Goal: Task Accomplishment & Management: Complete application form

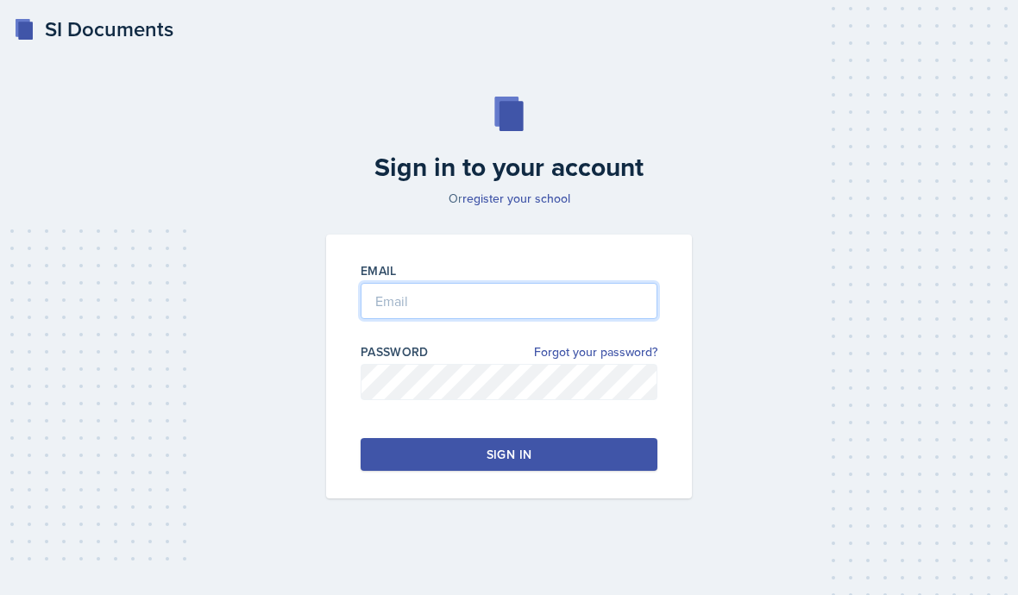
click at [629, 319] on input "email" at bounding box center [509, 301] width 297 height 36
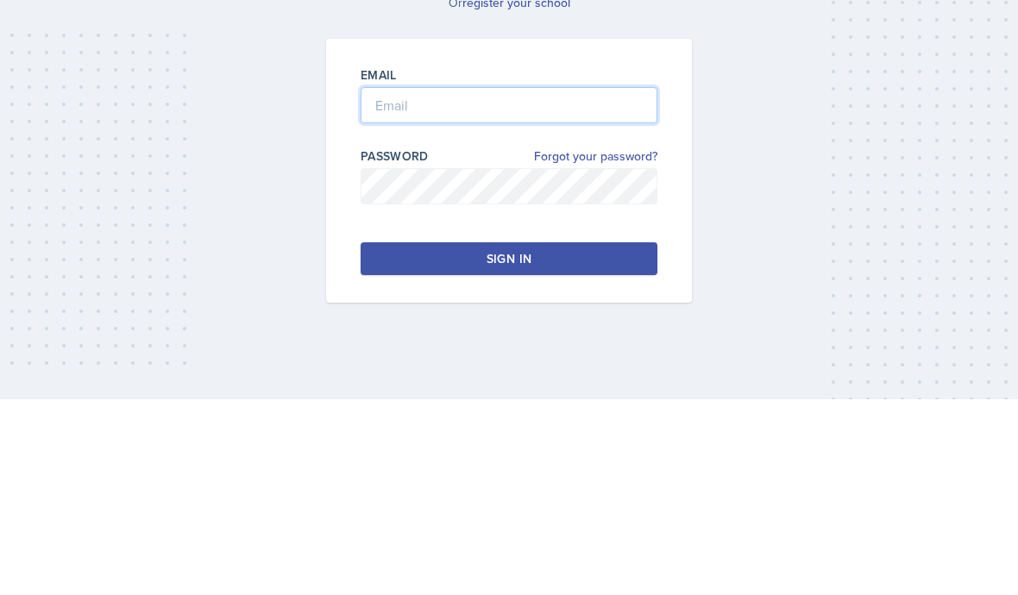
type input "[EMAIL_ADDRESS][DOMAIN_NAME]"
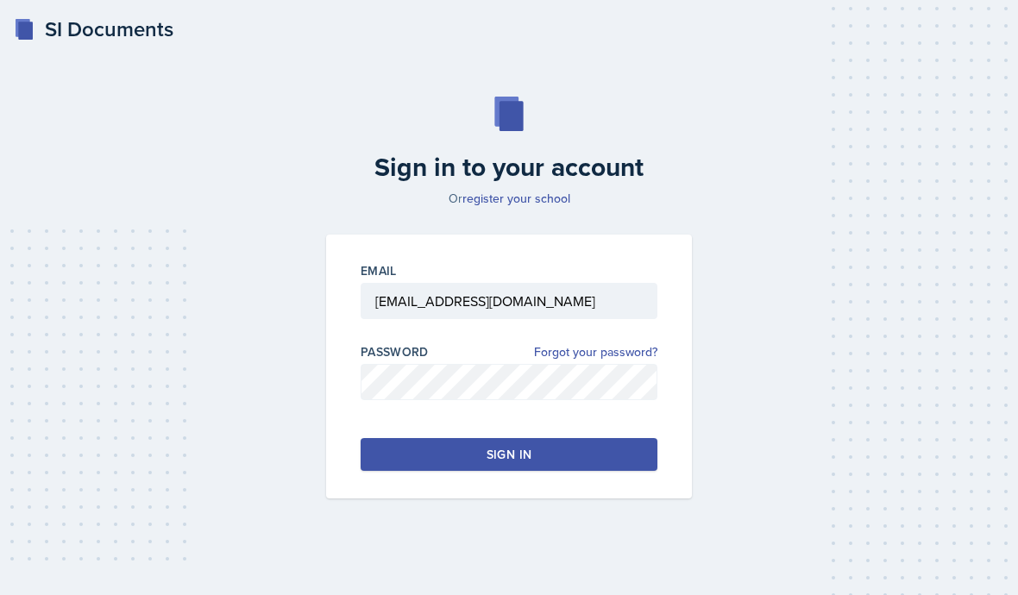
click at [629, 438] on button "Sign in" at bounding box center [509, 454] width 297 height 33
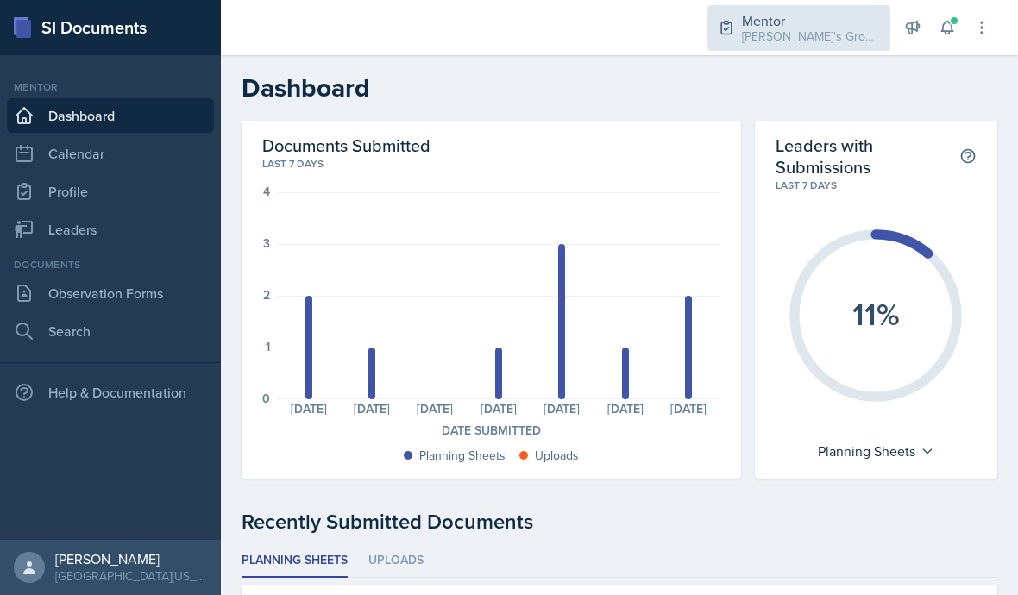
click at [821, 36] on div "[PERSON_NAME]'s Group / Fall 2025" at bounding box center [811, 37] width 138 height 18
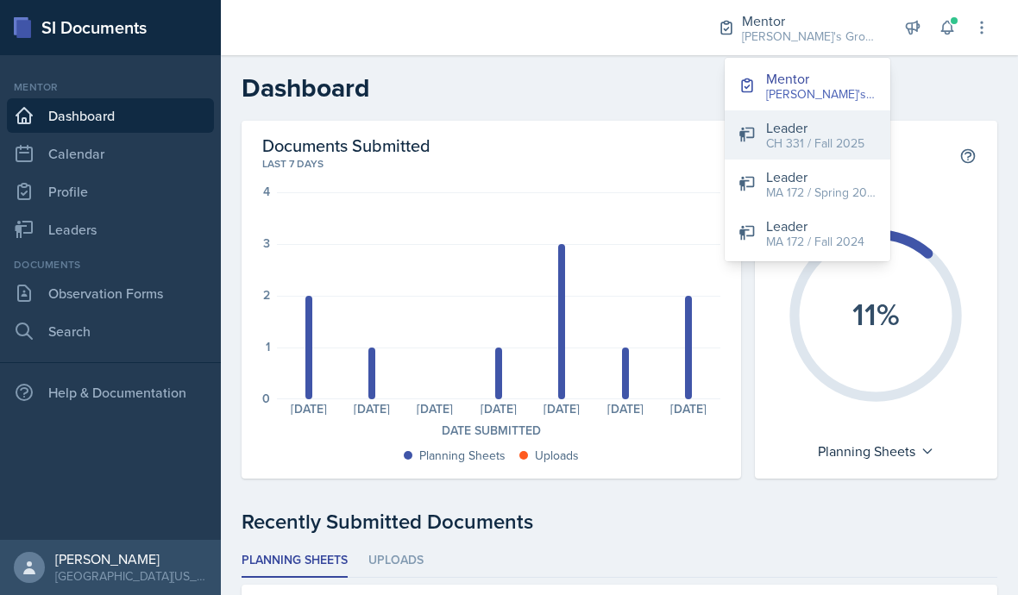
click at [827, 149] on div "CH 331 / Fall 2025" at bounding box center [815, 144] width 98 height 18
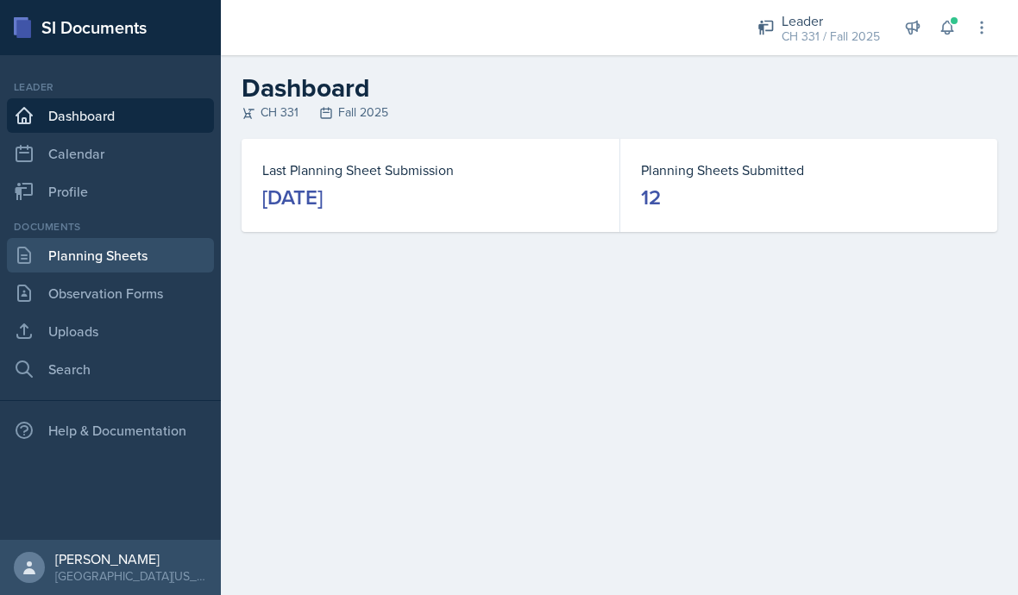
click at [79, 262] on link "Planning Sheets" at bounding box center [110, 255] width 207 height 35
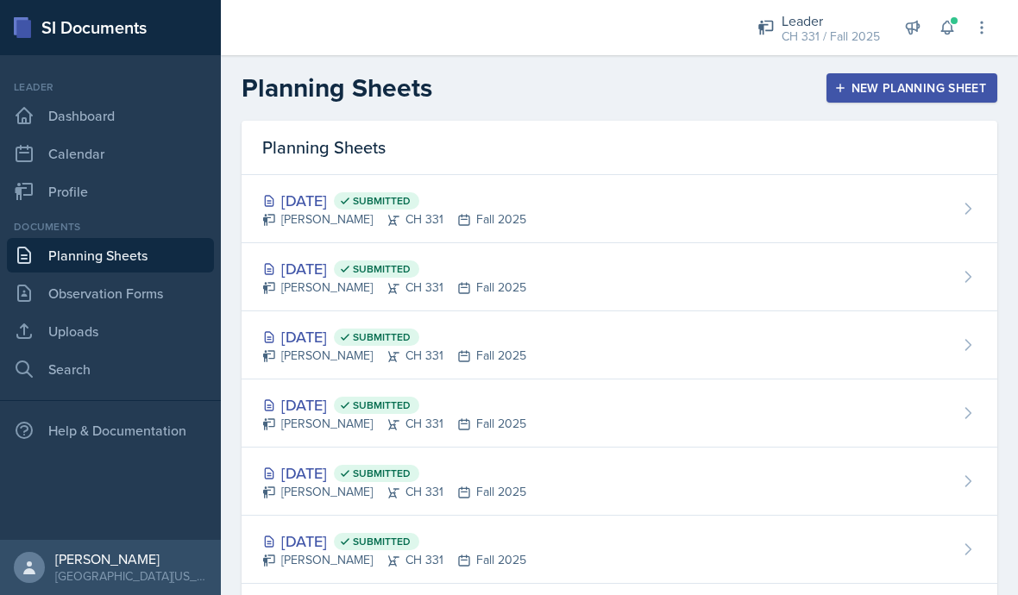
click at [948, 100] on button "New Planning Sheet" at bounding box center [912, 87] width 171 height 29
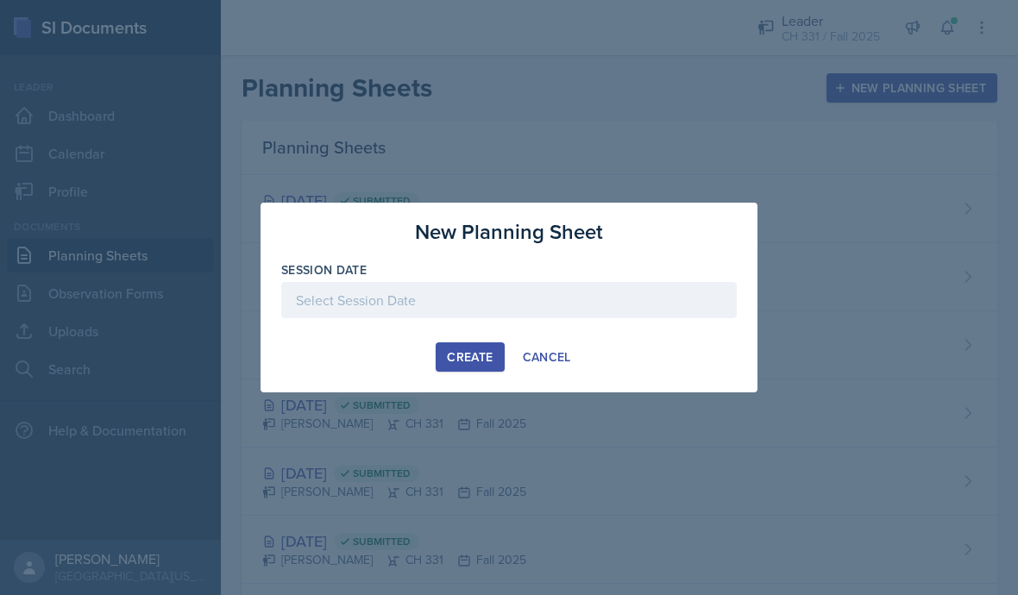
click at [667, 285] on div at bounding box center [509, 300] width 456 height 36
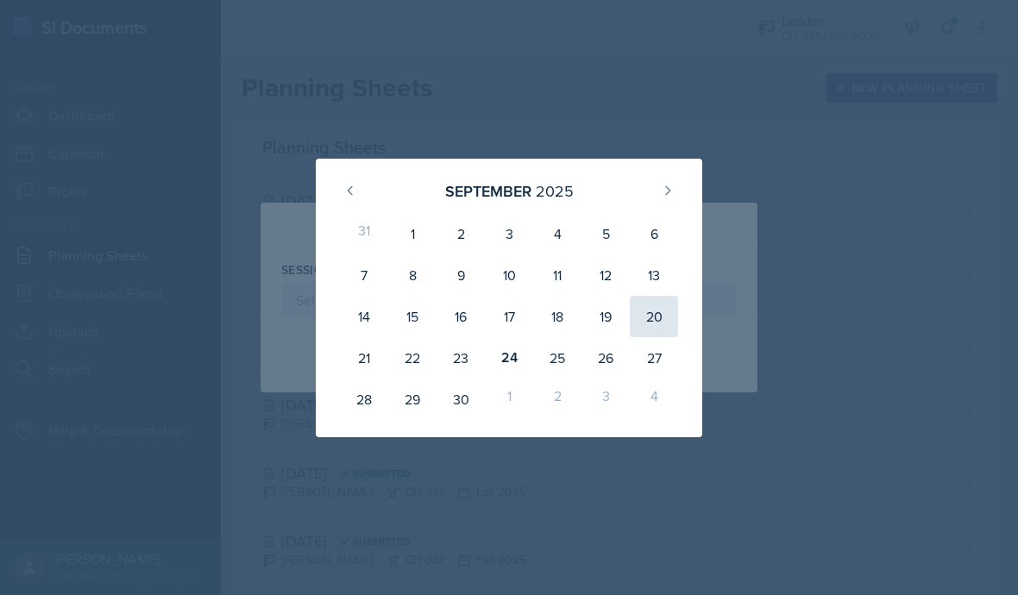
click at [670, 305] on div "20" at bounding box center [654, 316] width 48 height 41
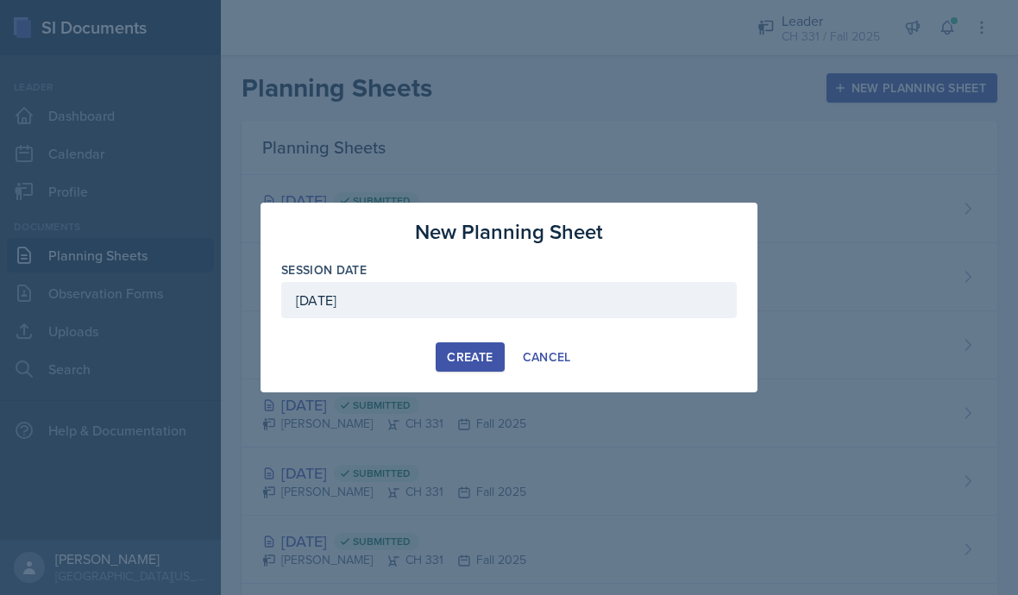
click at [638, 299] on div "[DATE]" at bounding box center [509, 300] width 456 height 36
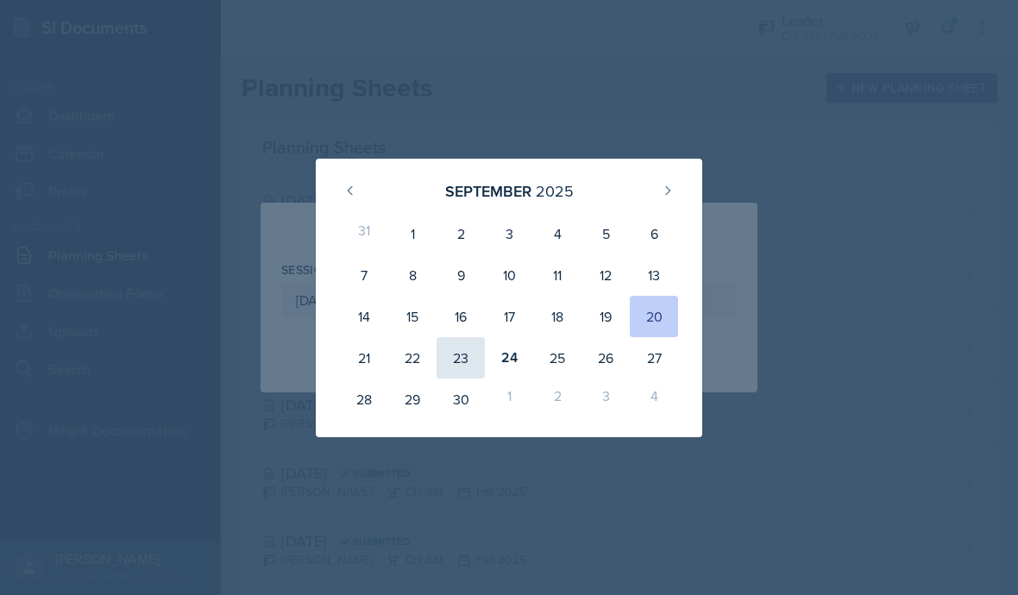
click at [466, 368] on div "23" at bounding box center [461, 357] width 48 height 41
type input "[DATE]"
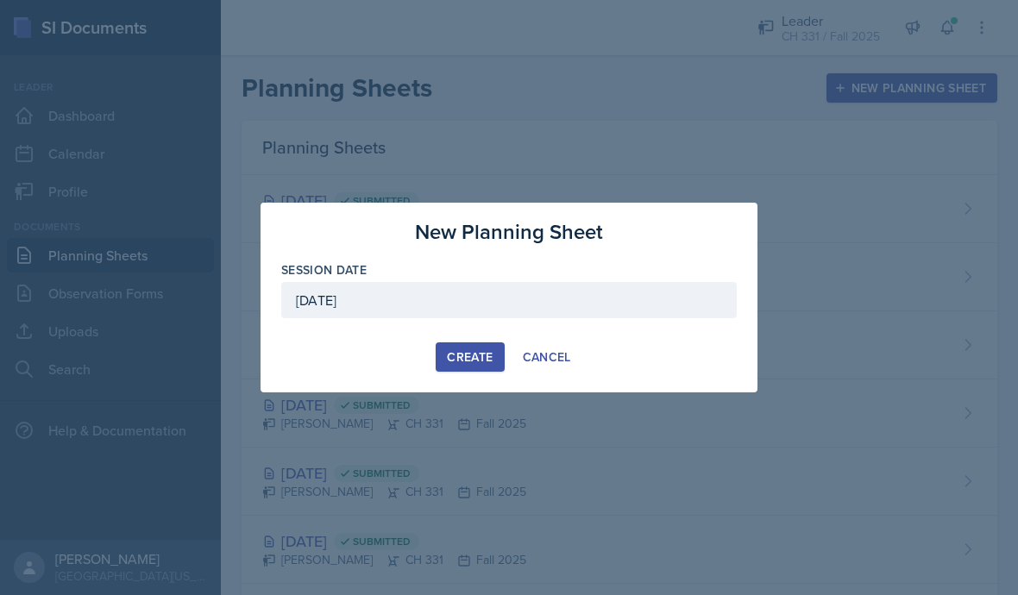
click at [476, 356] on div "Create" at bounding box center [470, 357] width 46 height 14
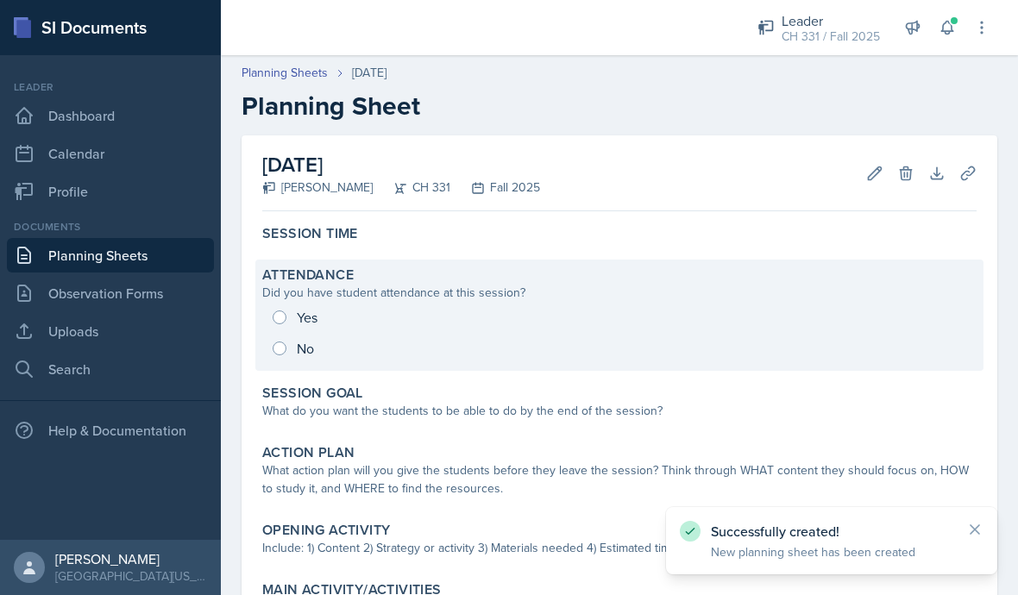
click at [280, 320] on div "Yes No" at bounding box center [619, 333] width 714 height 62
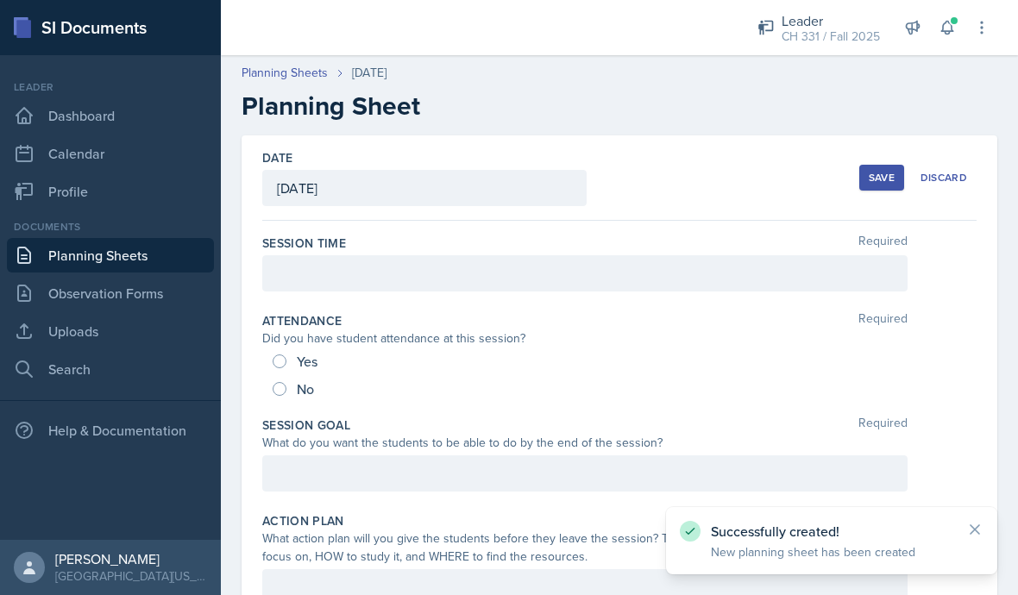
click at [299, 282] on div at bounding box center [584, 273] width 645 height 36
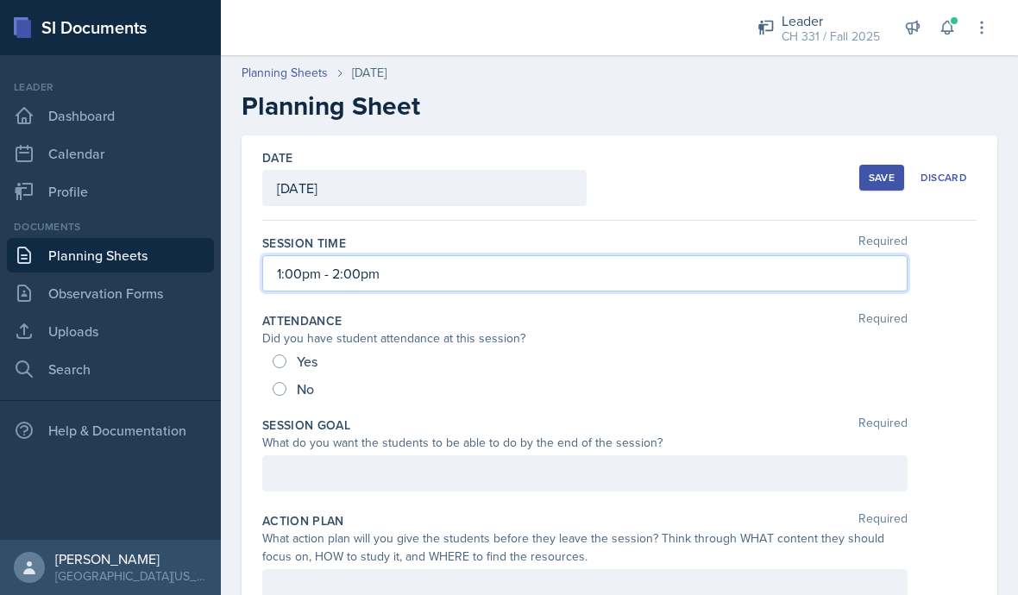
click at [533, 401] on div "No" at bounding box center [620, 389] width 694 height 28
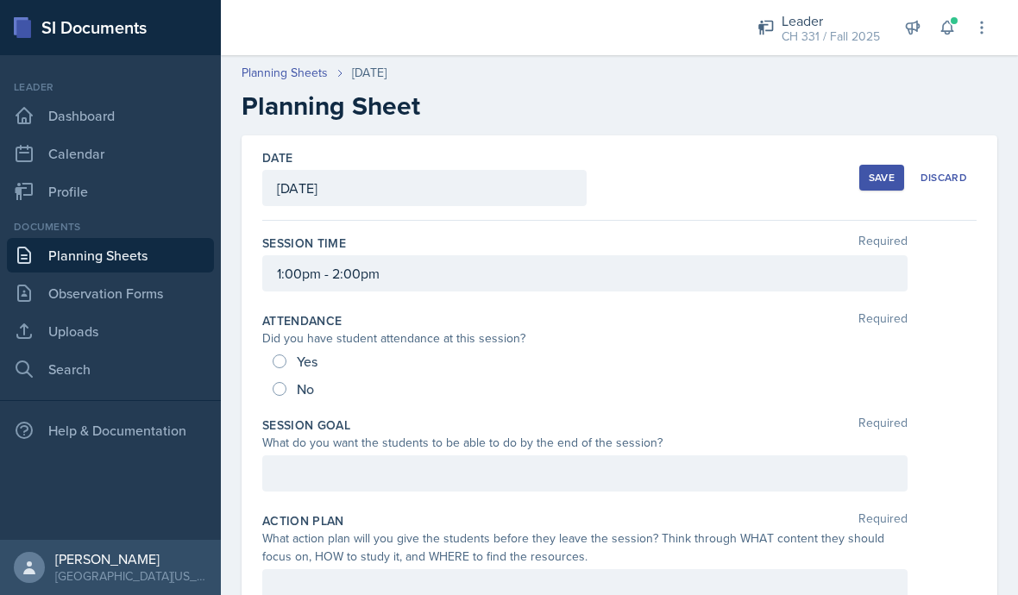
click at [307, 362] on span "Yes" at bounding box center [307, 361] width 21 height 17
click at [286, 362] on input "Yes" at bounding box center [280, 362] width 14 height 14
radio input "true"
click at [347, 465] on div at bounding box center [584, 474] width 645 height 36
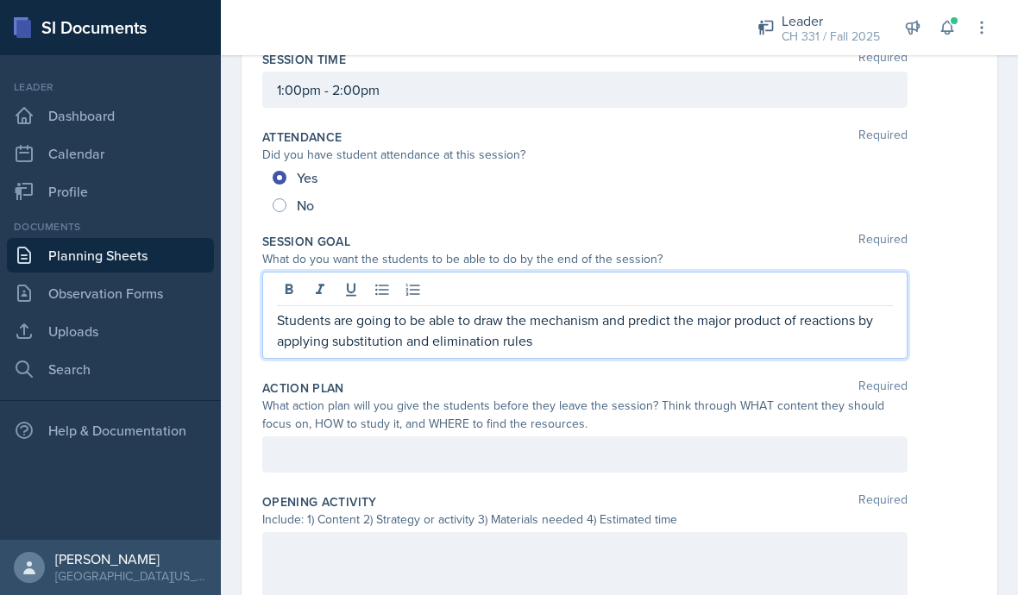
scroll to position [185, 0]
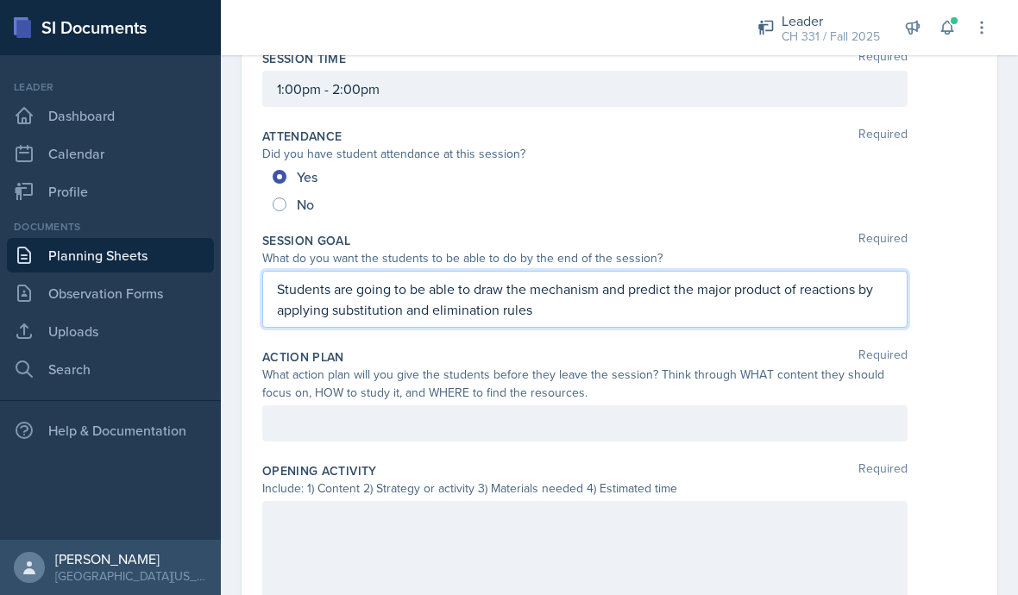
click at [726, 427] on div at bounding box center [584, 423] width 645 height 36
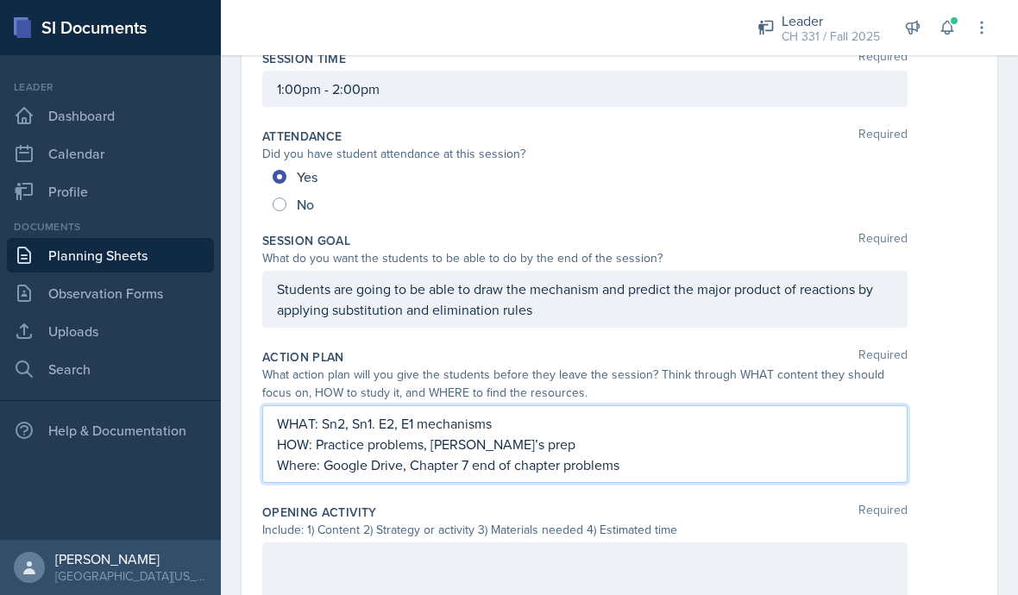
click at [939, 476] on div "WHAT: Sn2, Sn1. E2, E1 mechanisms HOW: Practice problems, [PERSON_NAME]’s prep …" at bounding box center [619, 444] width 714 height 78
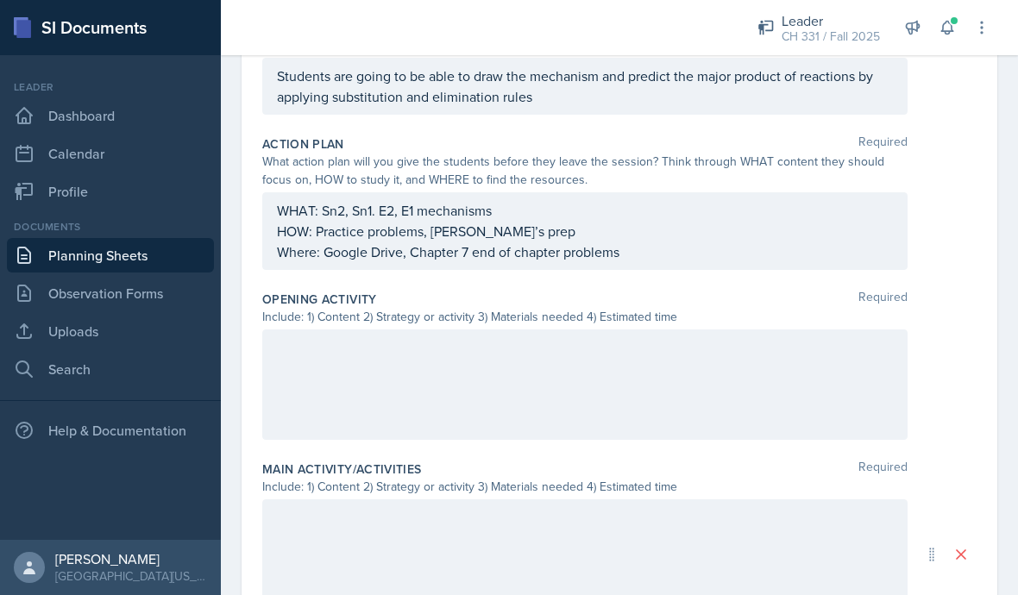
scroll to position [423, 0]
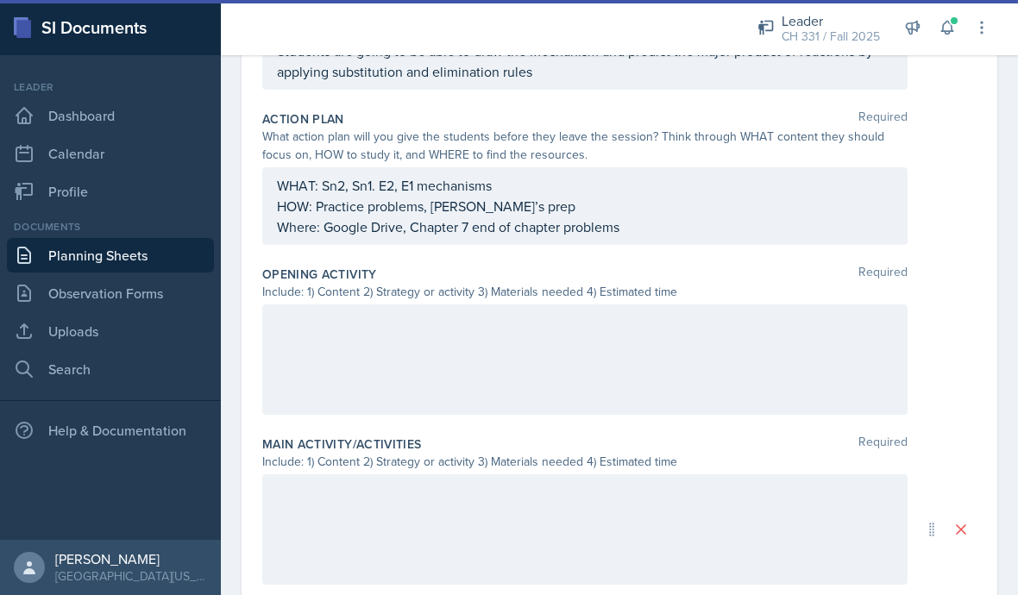
click at [640, 353] on div at bounding box center [584, 360] width 645 height 110
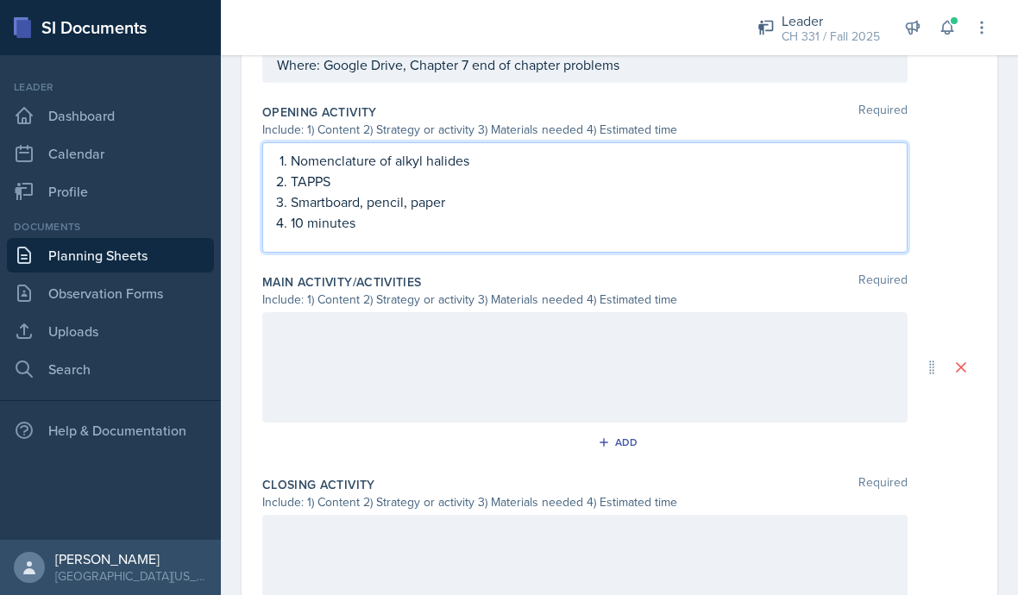
scroll to position [584, 0]
click at [720, 361] on div at bounding box center [584, 368] width 645 height 110
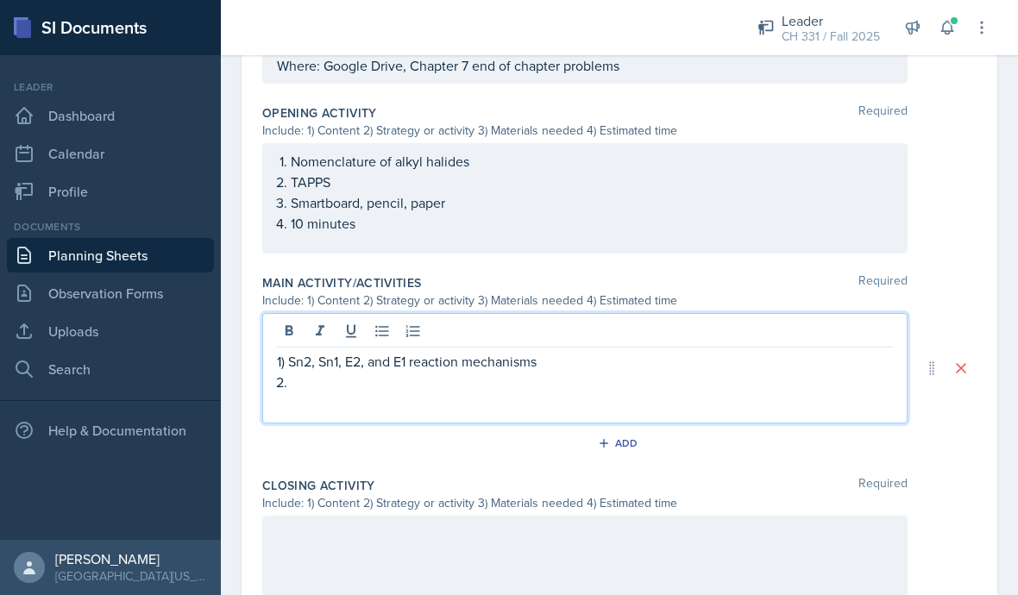
click at [291, 353] on p "1) Sn2, Sn1, E2, and E1 reaction mechanisms" at bounding box center [585, 361] width 616 height 21
click at [291, 390] on p at bounding box center [592, 382] width 602 height 21
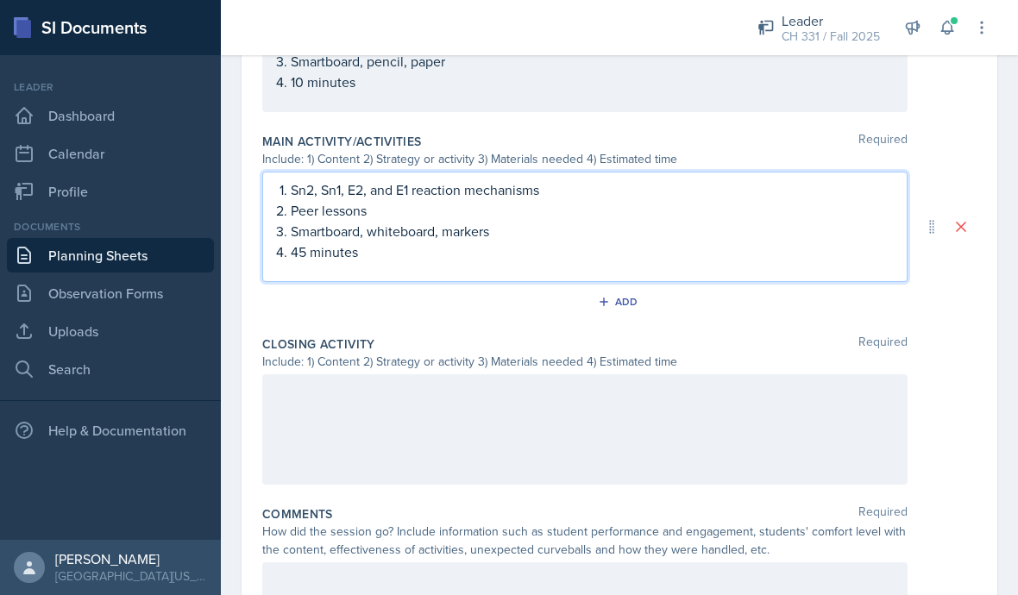
scroll to position [723, 0]
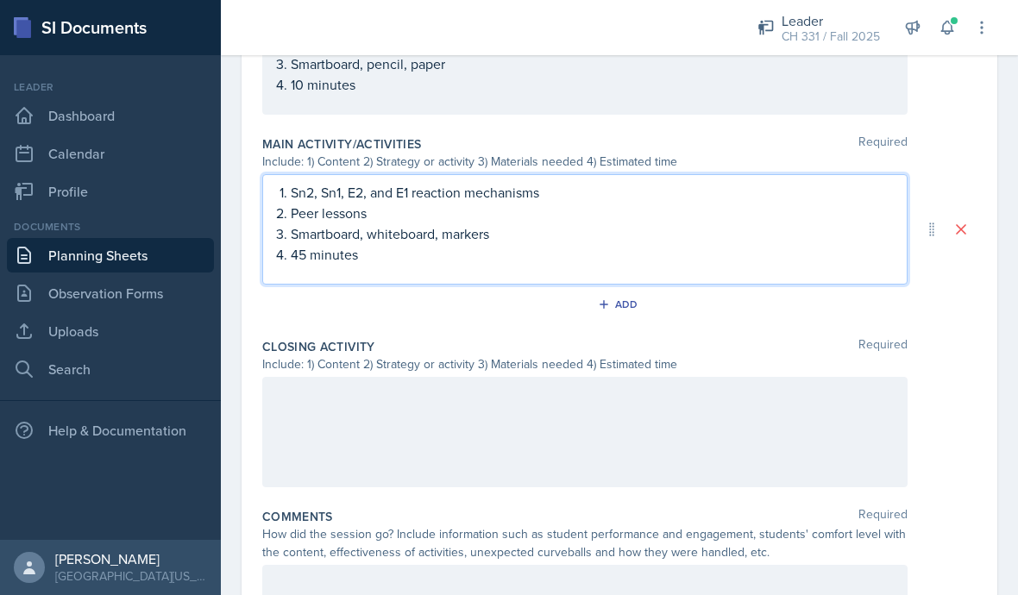
click at [698, 415] on div at bounding box center [584, 432] width 645 height 110
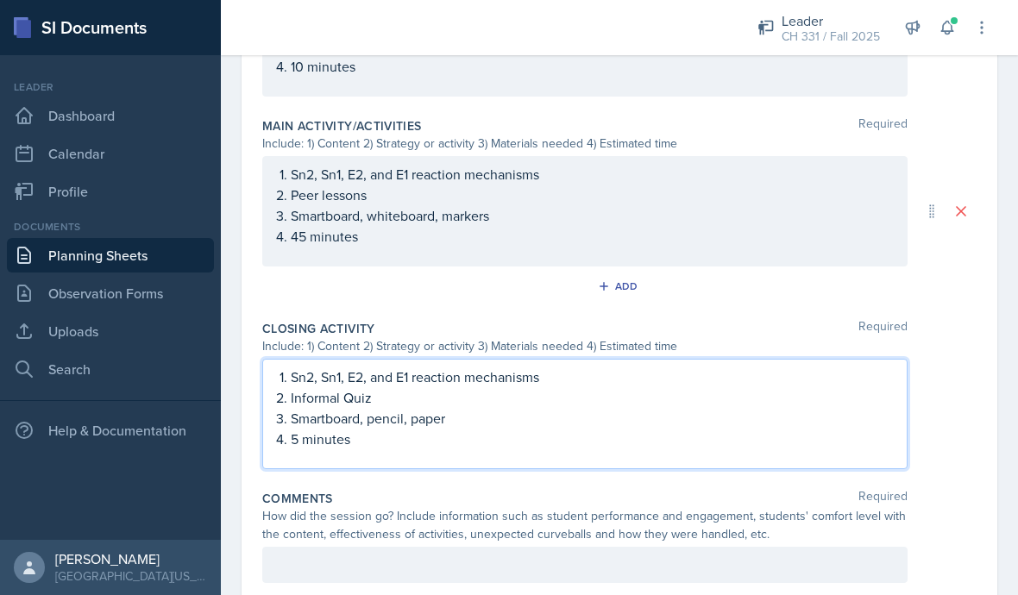
click at [764, 575] on div at bounding box center [584, 565] width 645 height 36
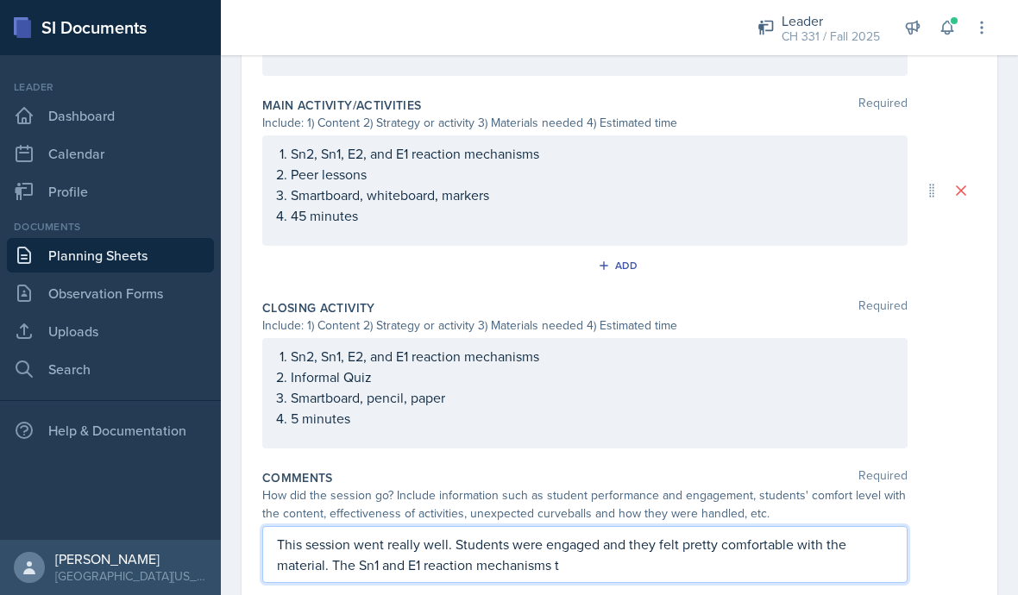
scroll to position [744, 0]
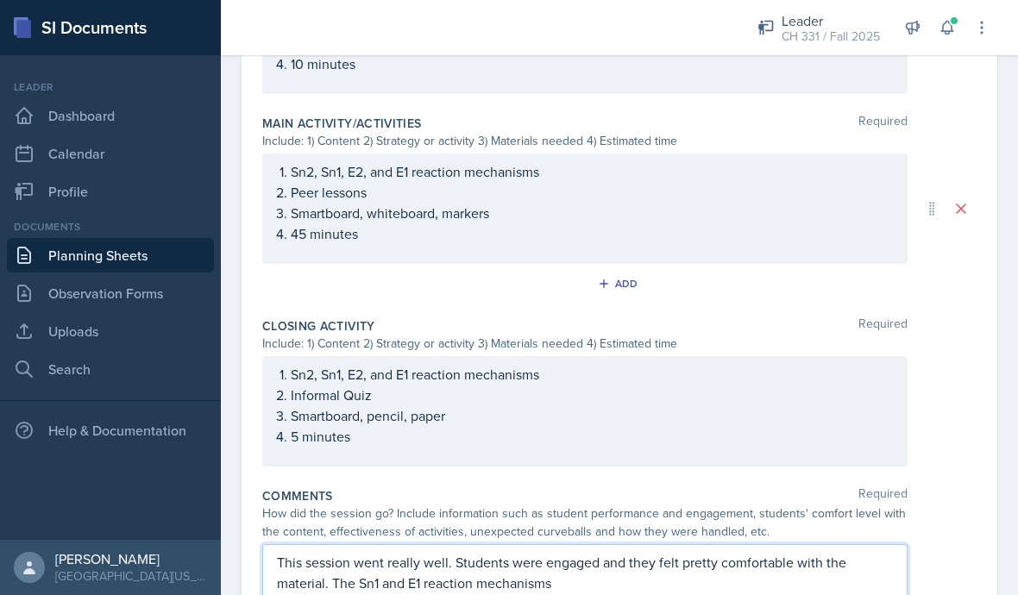
click at [729, 552] on p "This session went really well. Students were engaged and they felt pretty comfo…" at bounding box center [585, 572] width 616 height 41
click at [730, 552] on p "This session went really well. Students were engaged and they felt pretty comfo…" at bounding box center [585, 572] width 616 height 41
click at [937, 544] on div "This session went really well. Students were engaged and they felt pretty comfo…" at bounding box center [619, 593] width 714 height 98
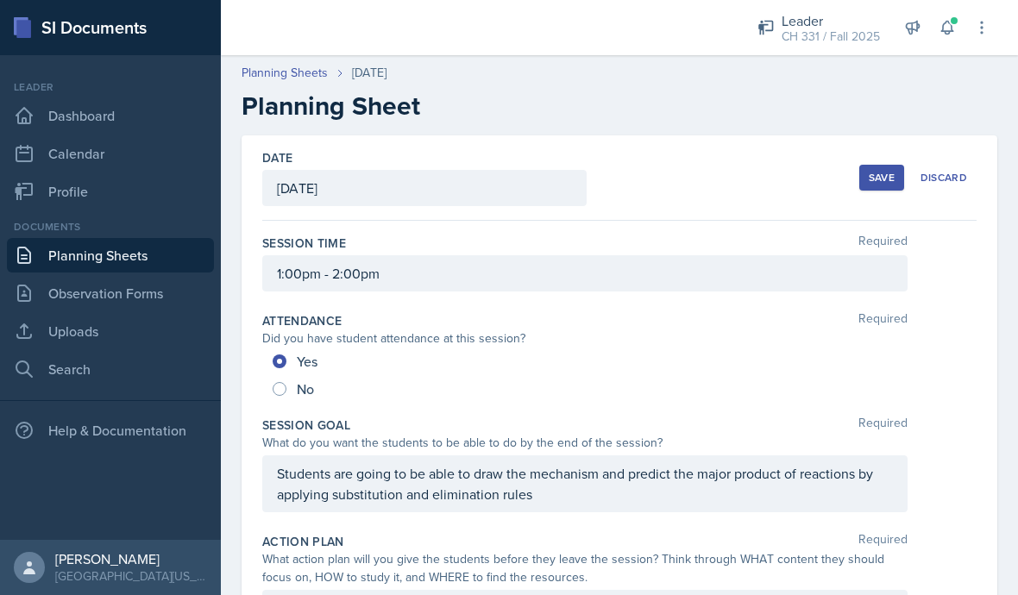
scroll to position [0, 0]
click at [890, 171] on div "Save" at bounding box center [882, 178] width 26 height 14
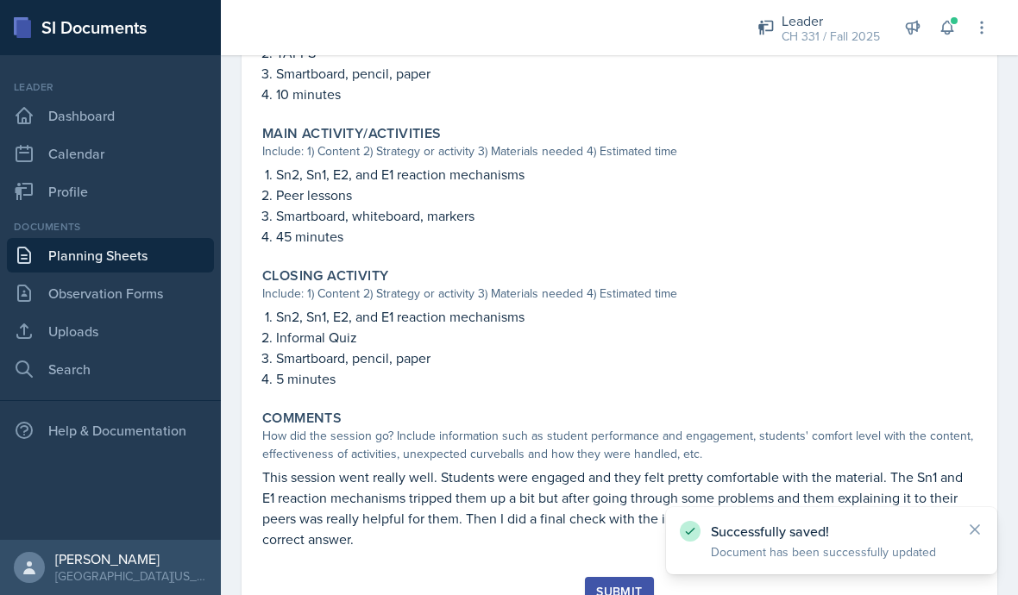
scroll to position [662, 0]
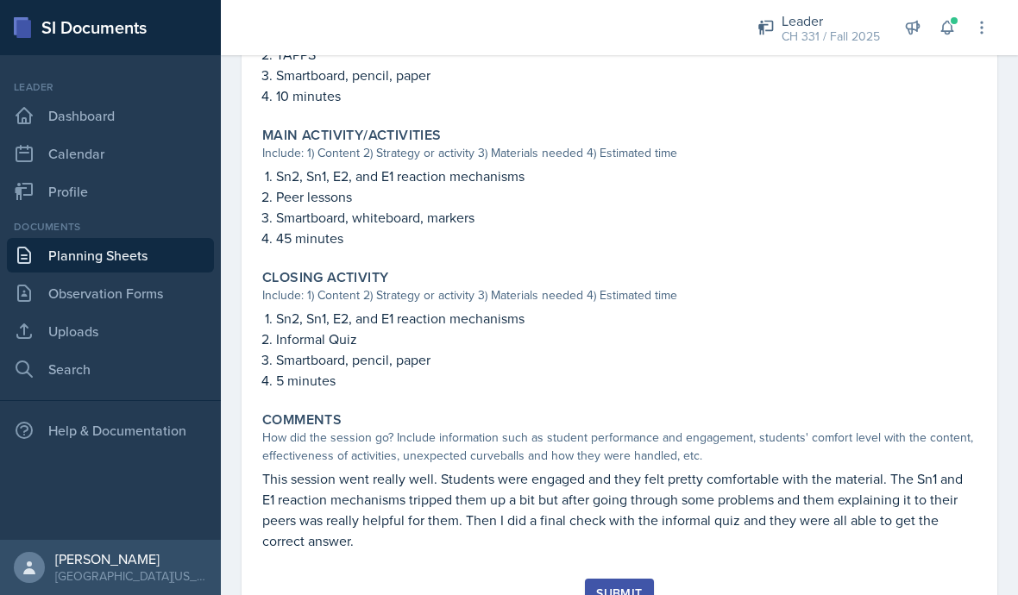
click at [631, 587] on div "Submit" at bounding box center [619, 594] width 46 height 14
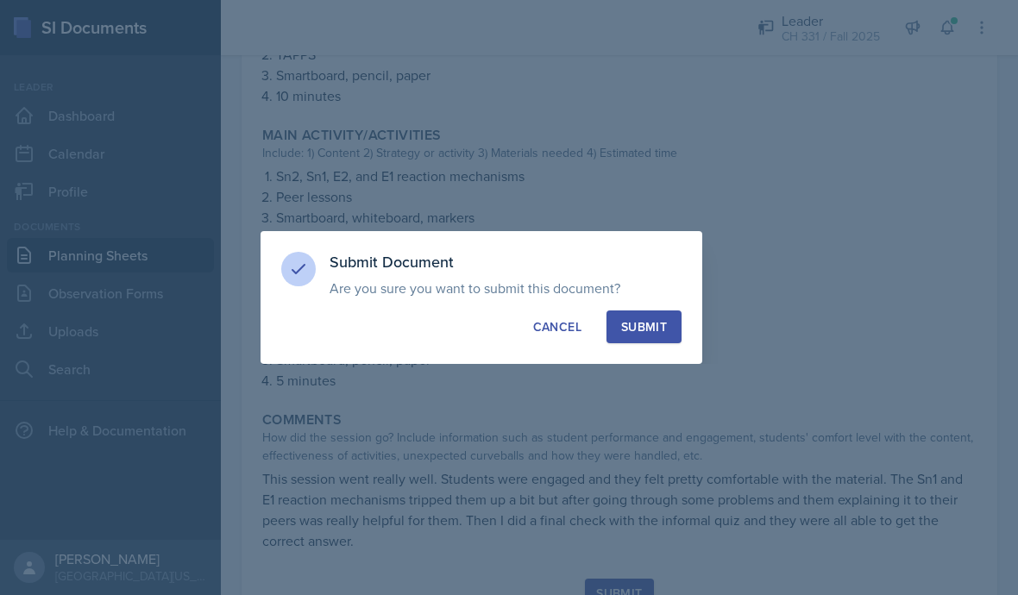
click at [666, 325] on div "Submit" at bounding box center [644, 326] width 46 height 17
radio input "true"
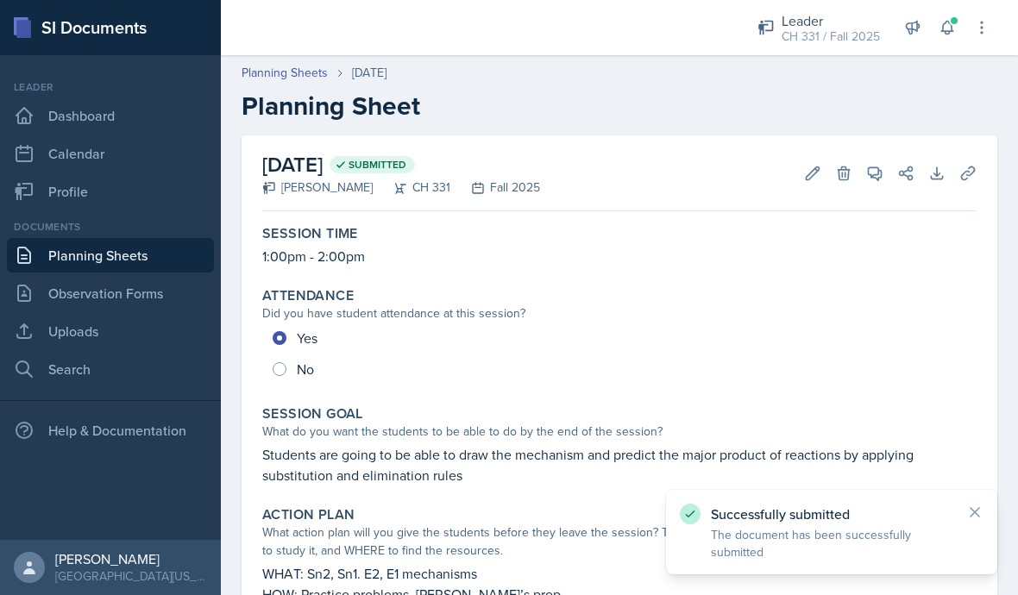
scroll to position [0, 0]
click at [185, 238] on link "Planning Sheets" at bounding box center [110, 255] width 207 height 35
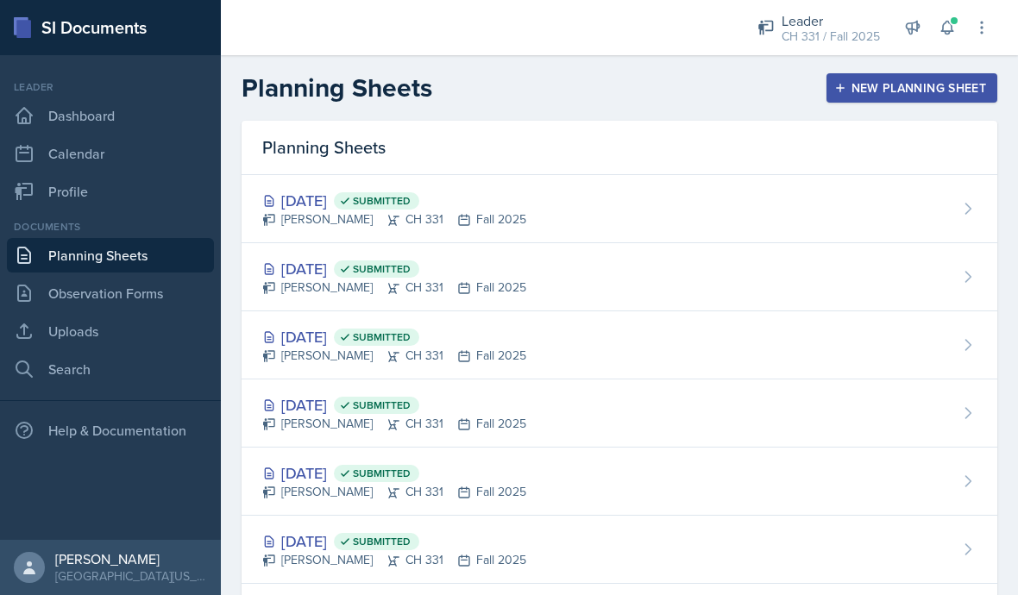
click at [931, 93] on div "New Planning Sheet" at bounding box center [912, 88] width 148 height 14
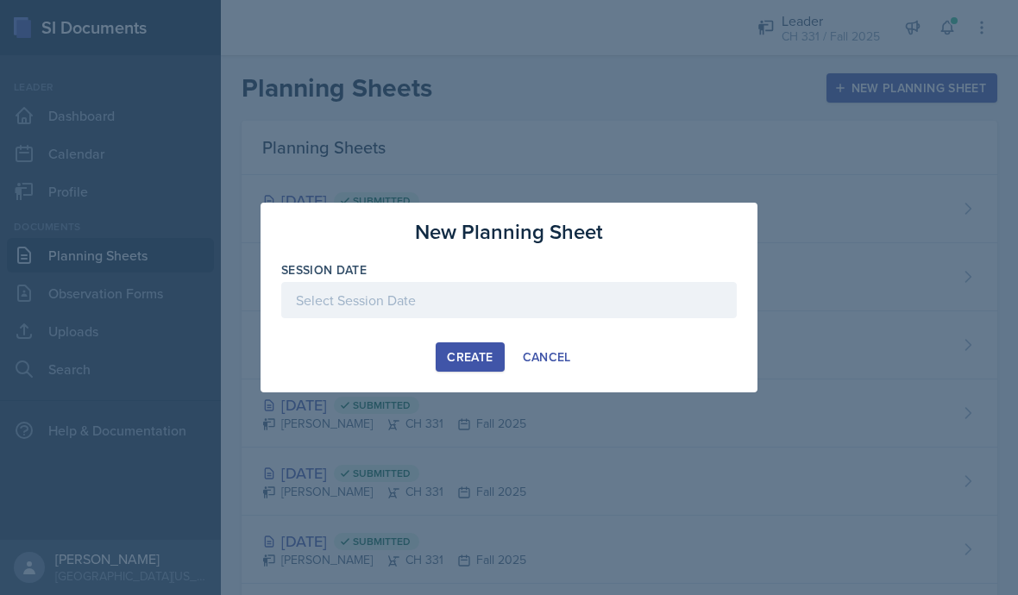
click at [613, 379] on div "New Planning Sheet Session Date [DATE] 31 1 2 3 4 5 6 7 8 9 10 11 12 13 14 15 1…" at bounding box center [509, 298] width 497 height 190
click at [598, 380] on div "New Planning Sheet Session Date [DATE] 31 1 2 3 4 5 6 7 8 9 10 11 12 13 14 15 1…" at bounding box center [509, 298] width 497 height 190
click at [574, 380] on div "New Planning Sheet Session Date [DATE] 31 1 2 3 4 5 6 7 8 9 10 11 12 13 14 15 1…" at bounding box center [509, 298] width 497 height 190
click at [539, 333] on div at bounding box center [509, 326] width 456 height 17
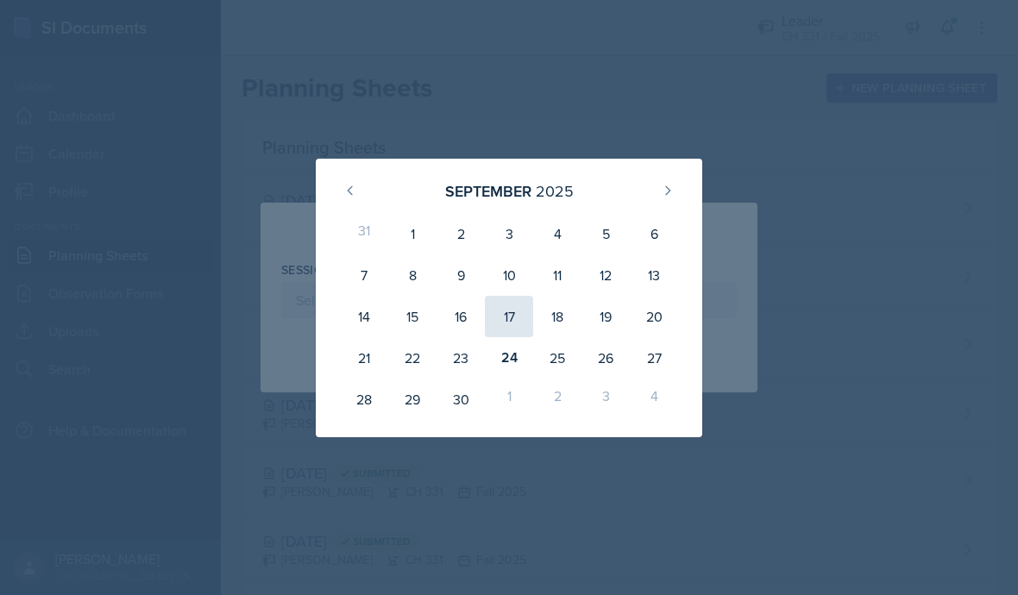
click at [519, 311] on div "17" at bounding box center [509, 316] width 48 height 41
type input "[DATE]"
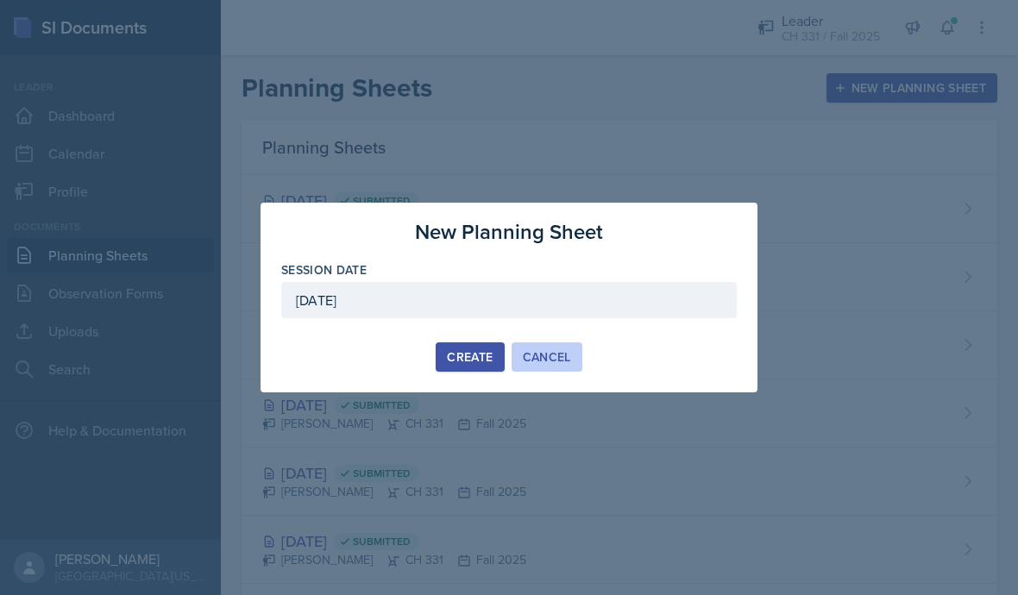
click at [515, 369] on button "Cancel" at bounding box center [547, 357] width 71 height 29
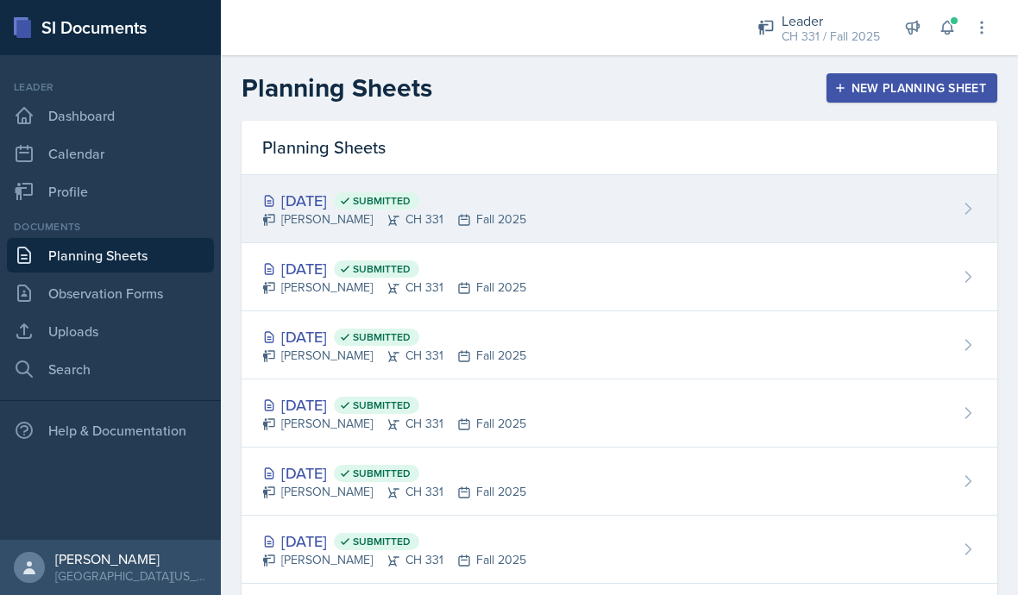
click at [536, 185] on div "[DATE] Submitted [PERSON_NAME] CH 331 Fall 2025" at bounding box center [620, 209] width 756 height 68
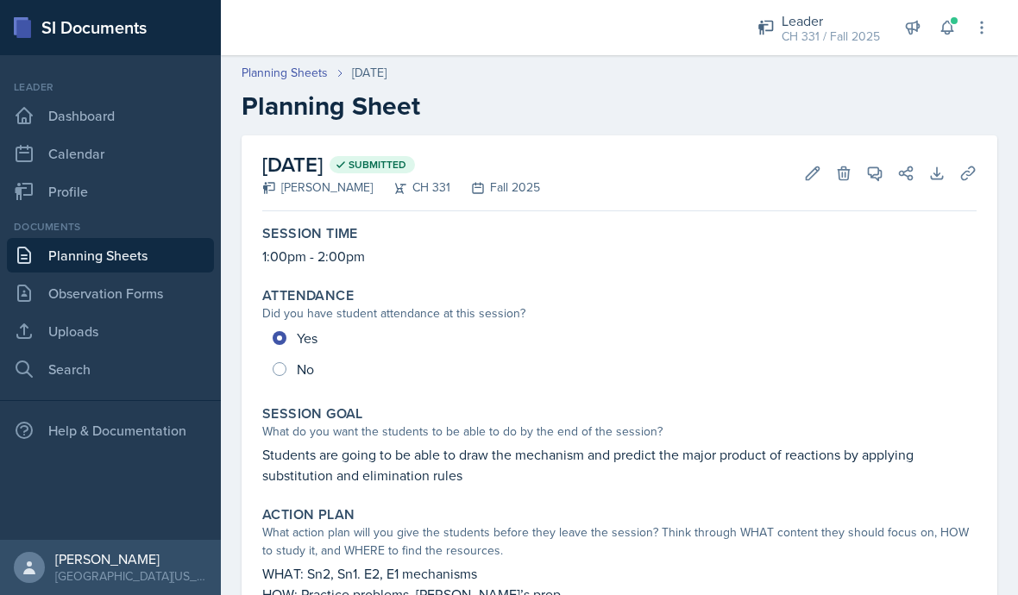
click at [170, 271] on link "Planning Sheets" at bounding box center [110, 255] width 207 height 35
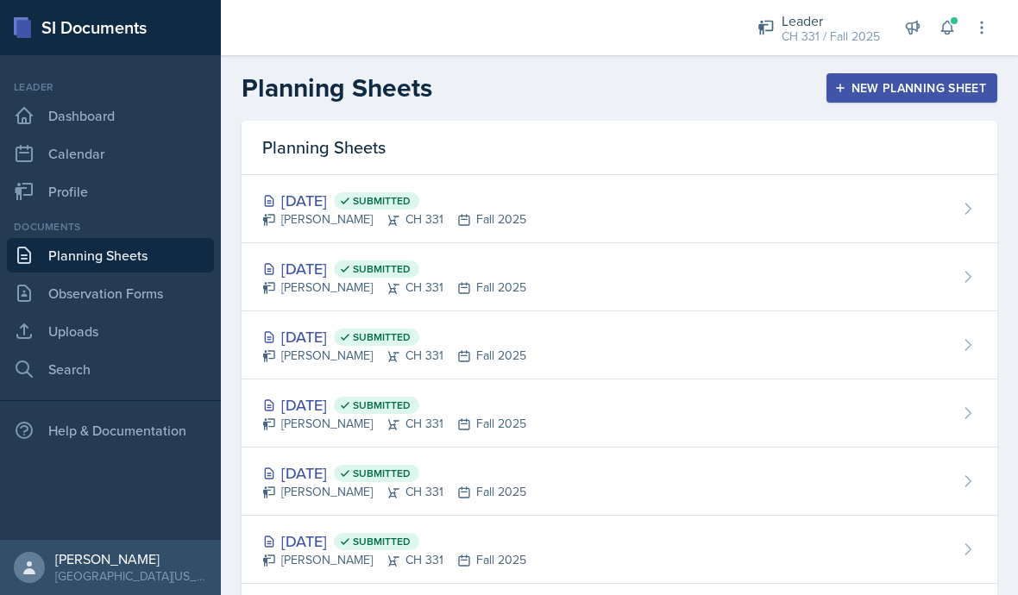
click at [930, 95] on div "New Planning Sheet" at bounding box center [912, 88] width 148 height 14
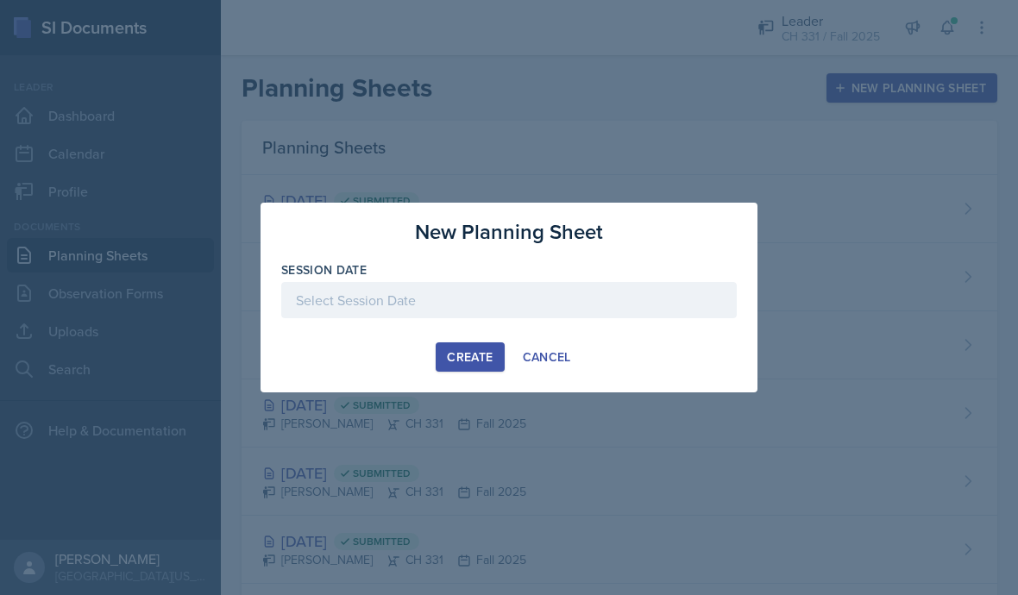
click at [498, 320] on div at bounding box center [509, 326] width 456 height 17
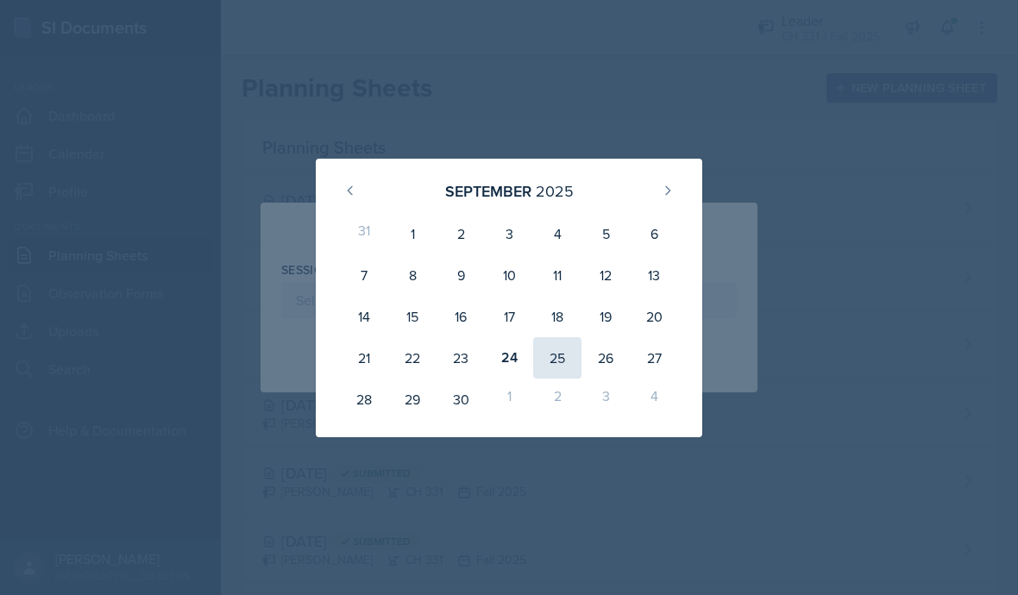
click at [558, 352] on div "25" at bounding box center [557, 357] width 48 height 41
type input "[DATE]"
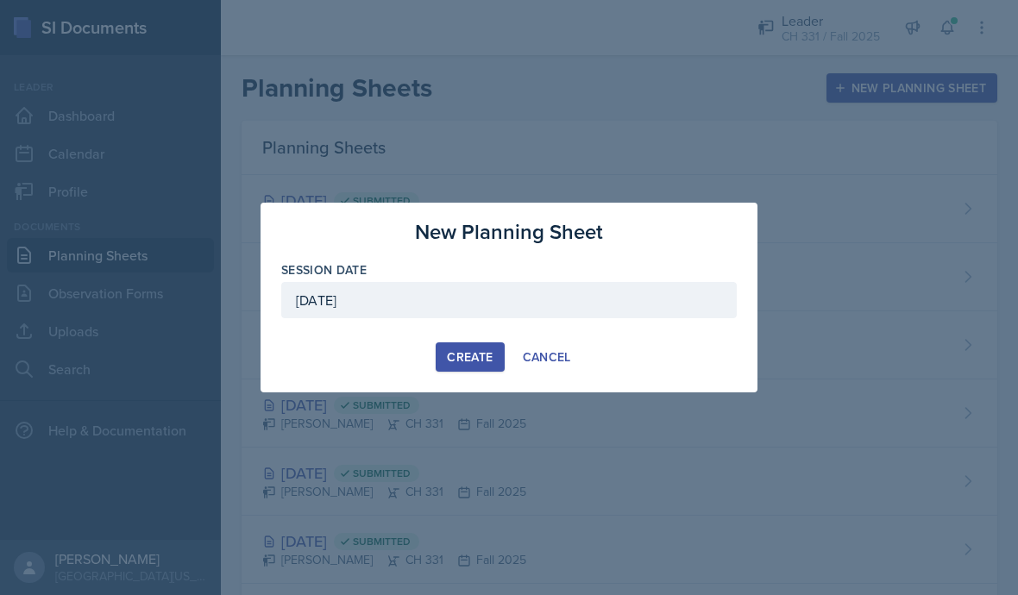
click at [463, 378] on div "New Planning Sheet Session Date [DATE] [DATE] 31 1 2 3 4 5 6 7 8 9 10 11 12 13 …" at bounding box center [509, 298] width 497 height 190
click at [469, 387] on div "New Planning Sheet Session Date [DATE] [DATE] 31 1 2 3 4 5 6 7 8 9 10 11 12 13 …" at bounding box center [509, 298] width 497 height 190
click at [474, 393] on div at bounding box center [509, 297] width 1018 height 595
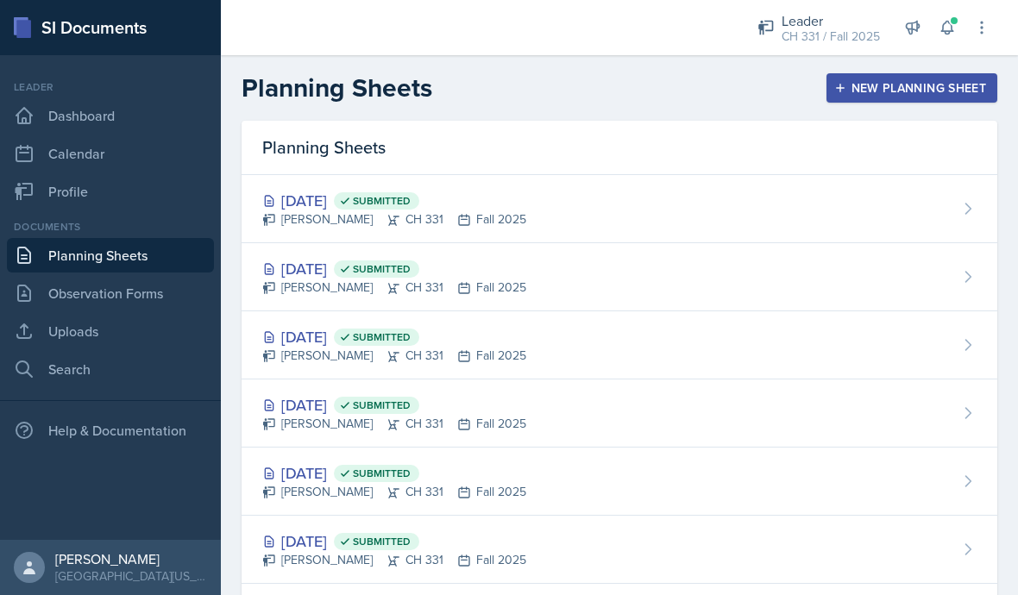
click at [846, 97] on button "New Planning Sheet" at bounding box center [912, 87] width 171 height 29
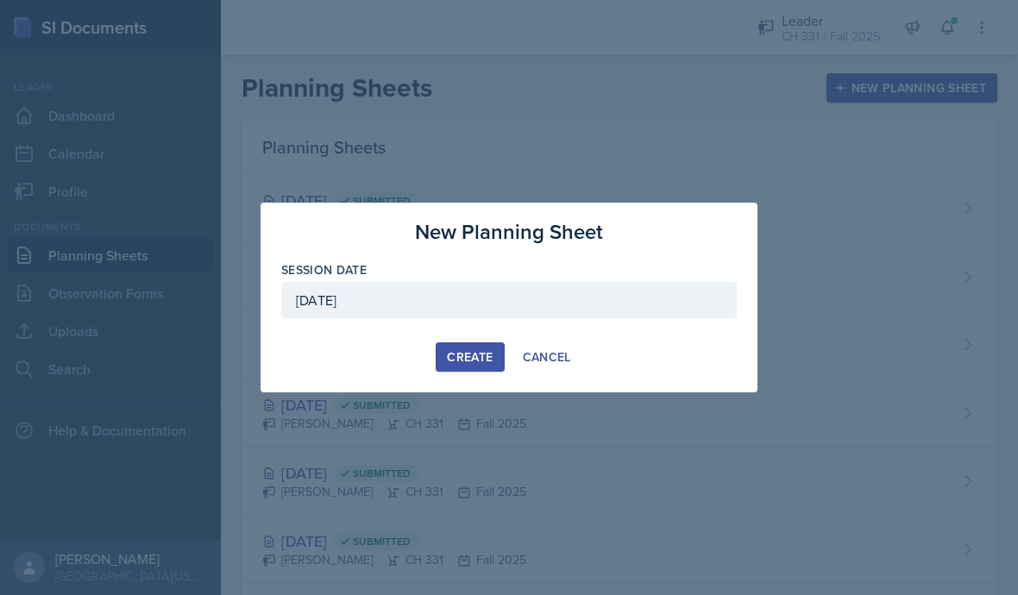
click at [461, 356] on div "Create" at bounding box center [470, 357] width 46 height 14
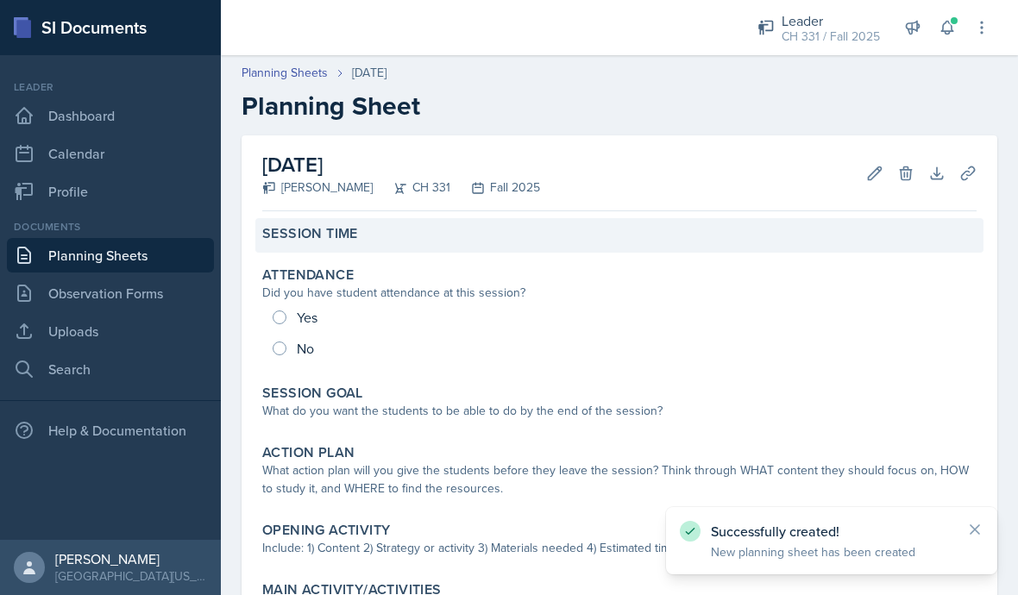
click at [361, 240] on div "Session Time" at bounding box center [619, 233] width 714 height 17
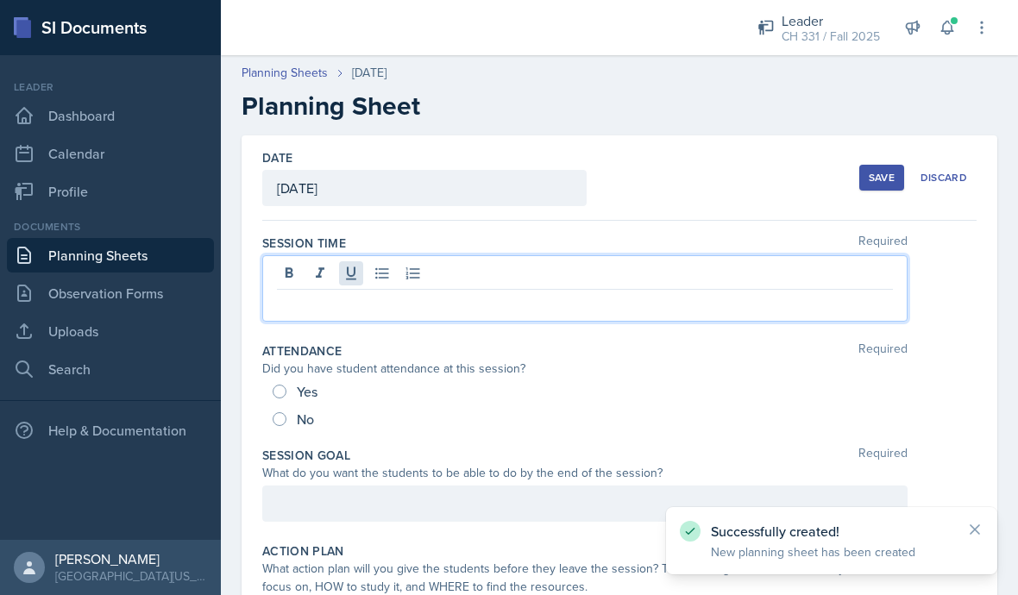
click at [358, 277] on div at bounding box center [584, 288] width 645 height 66
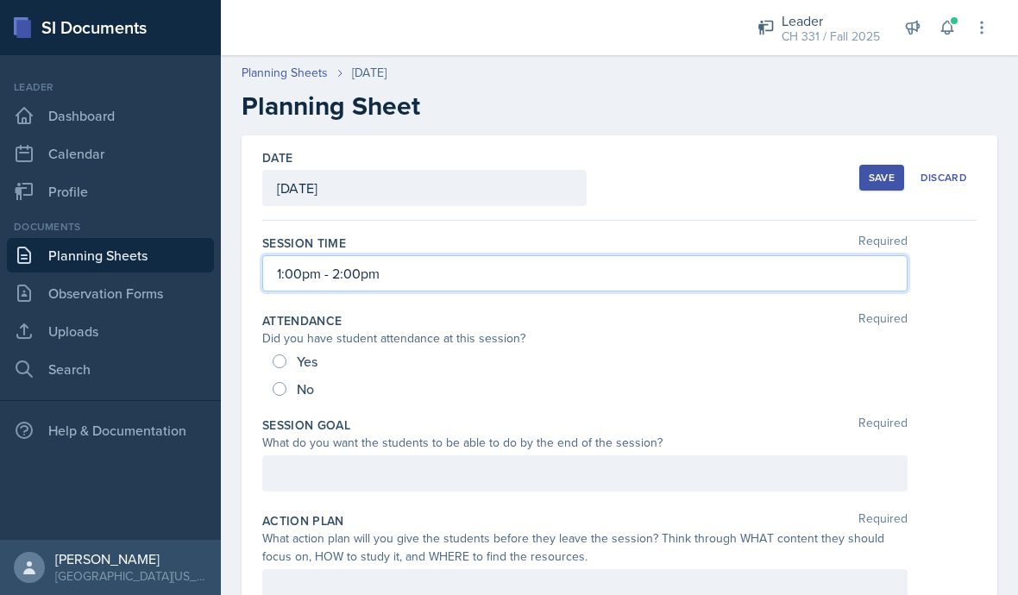
click at [707, 236] on div "Session Time Required" at bounding box center [619, 243] width 714 height 17
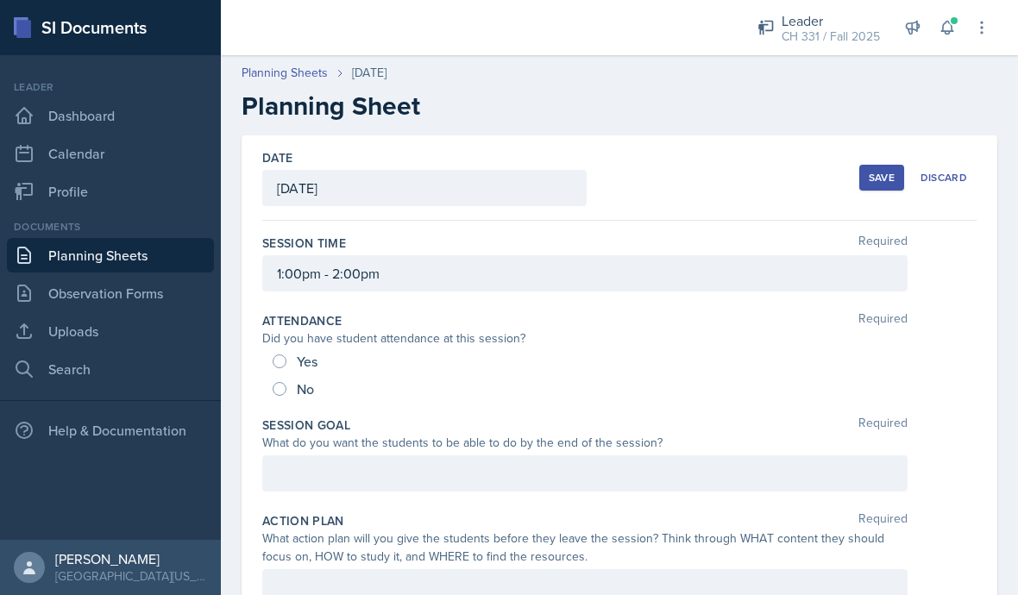
click at [271, 350] on div "Yes No" at bounding box center [619, 375] width 714 height 55
click at [281, 363] on input "Yes" at bounding box center [280, 362] width 14 height 14
radio input "true"
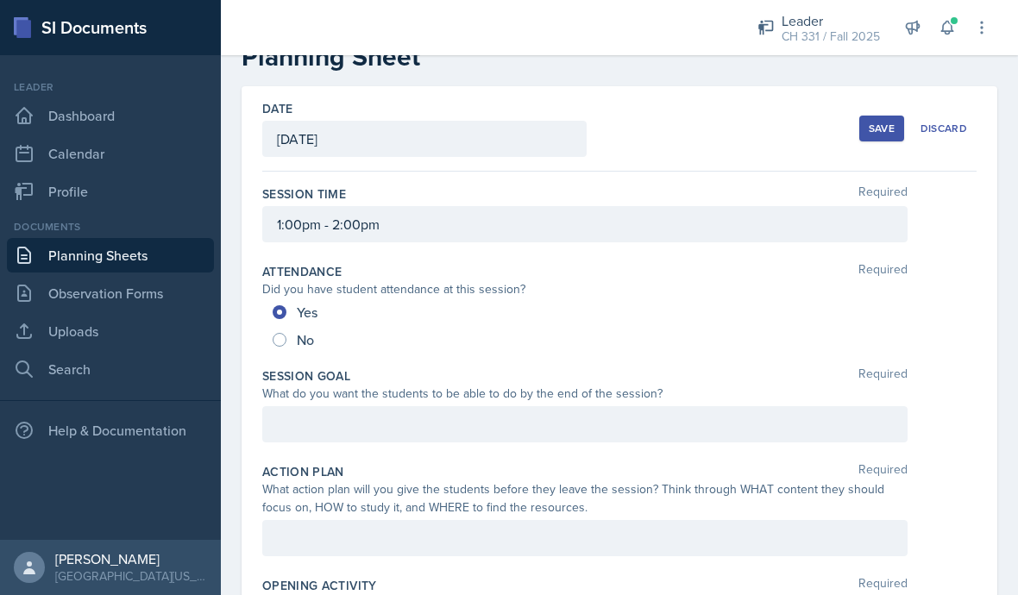
scroll to position [53, 0]
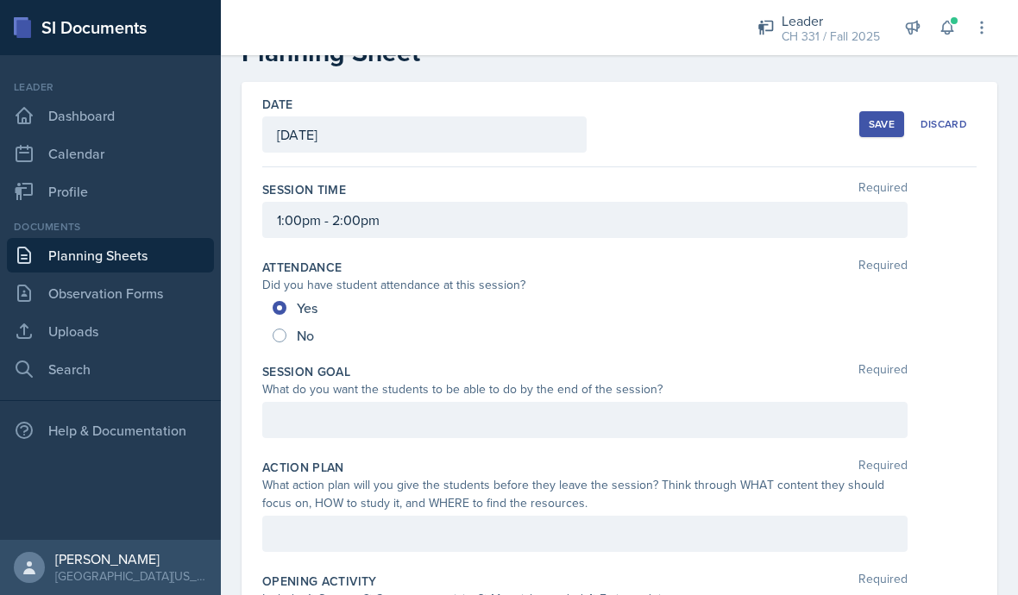
click at [273, 334] on input "No" at bounding box center [280, 336] width 14 height 14
radio input "true"
click at [275, 304] on input "Yes" at bounding box center [280, 308] width 14 height 14
radio input "true"
click at [295, 410] on div at bounding box center [584, 420] width 645 height 36
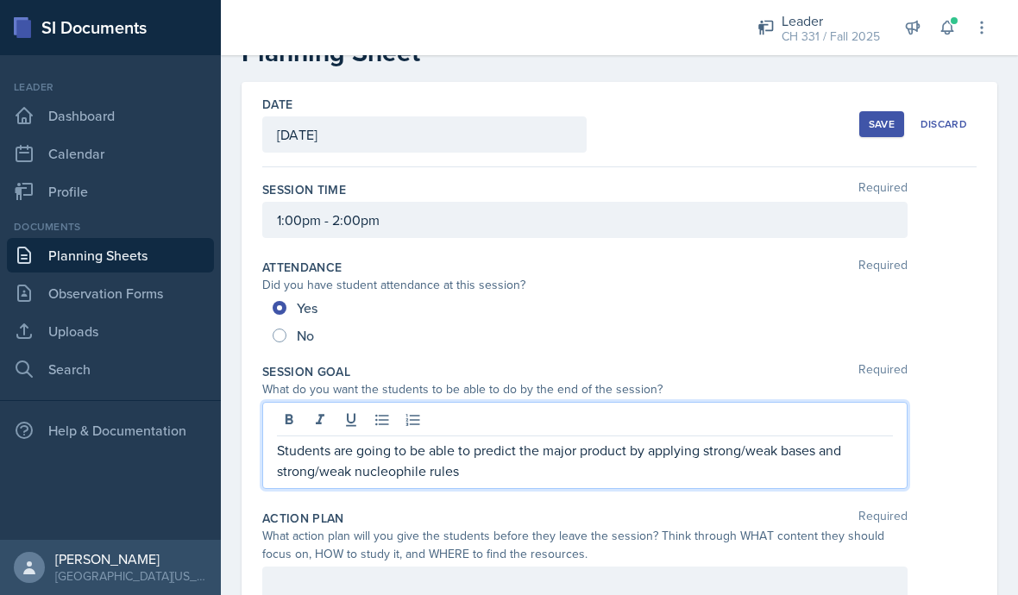
click at [926, 452] on div "Students are going to be able to predict the major product by applying strong/w…" at bounding box center [619, 445] width 714 height 87
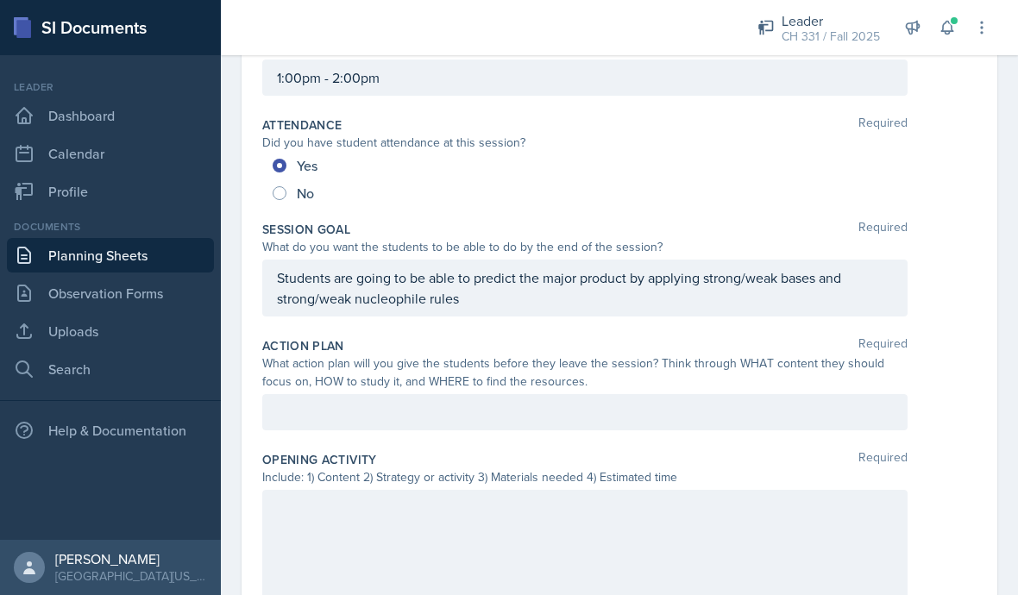
scroll to position [195, 0]
click at [476, 405] on div at bounding box center [584, 413] width 645 height 36
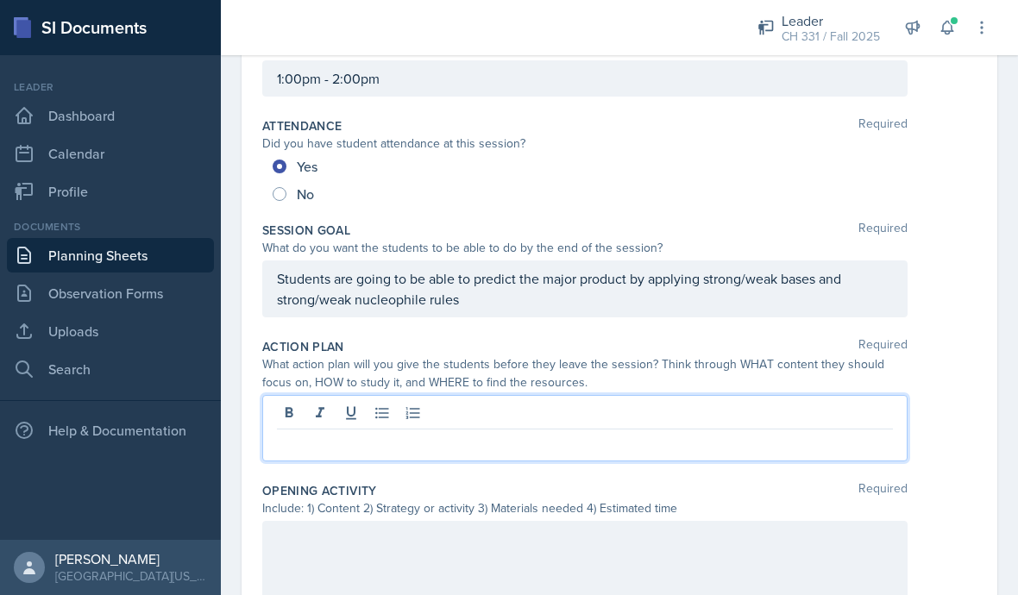
click at [543, 419] on div at bounding box center [585, 415] width 616 height 28
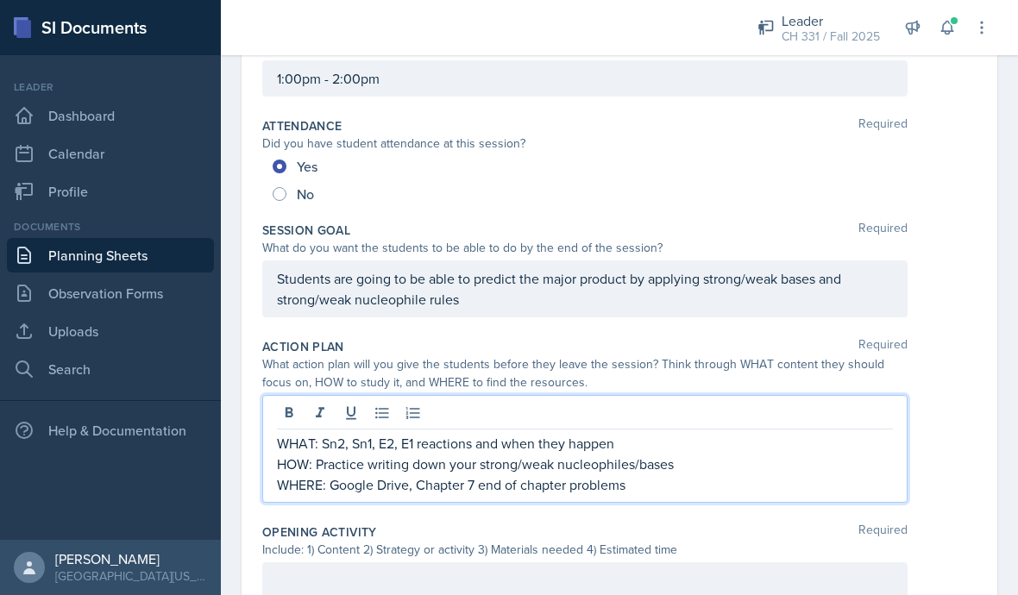
click at [934, 468] on div "WHAT: Sn2, Sn1, E2, E1 reactions and when they happen HOW: Practice writing dow…" at bounding box center [619, 449] width 714 height 108
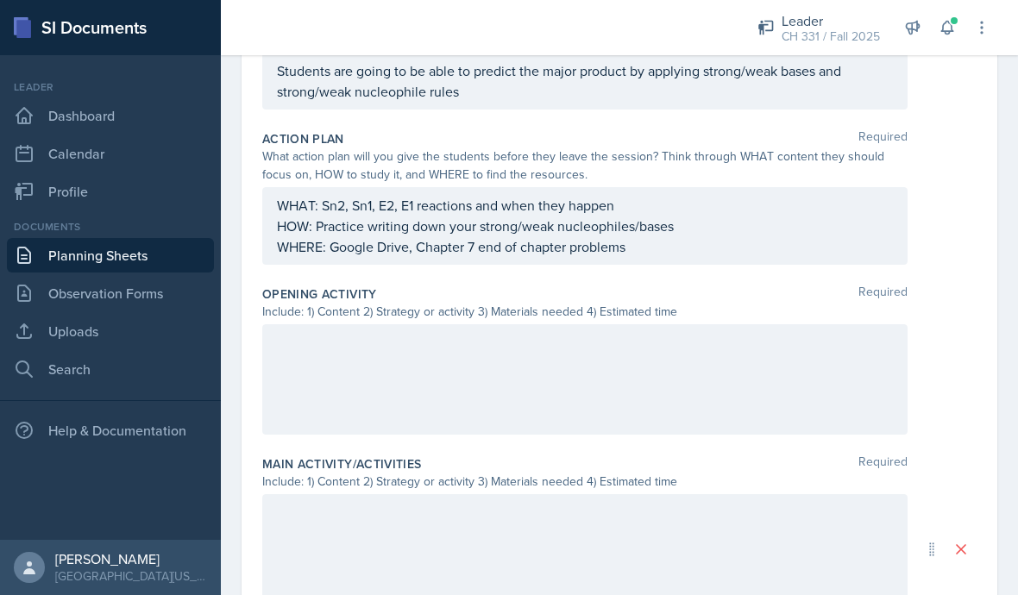
scroll to position [410, 0]
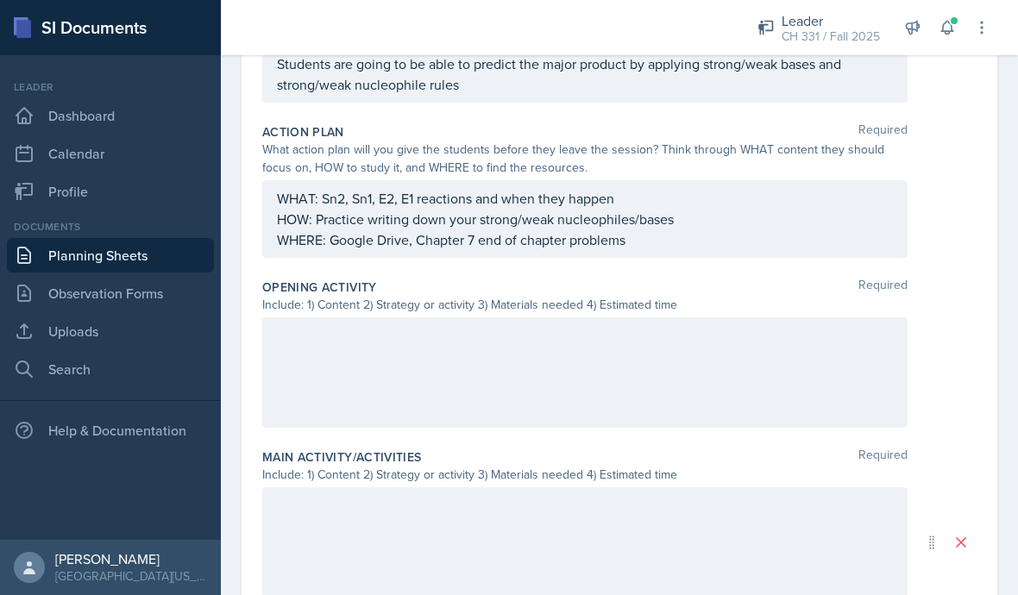
click at [710, 355] on div at bounding box center [584, 372] width 645 height 110
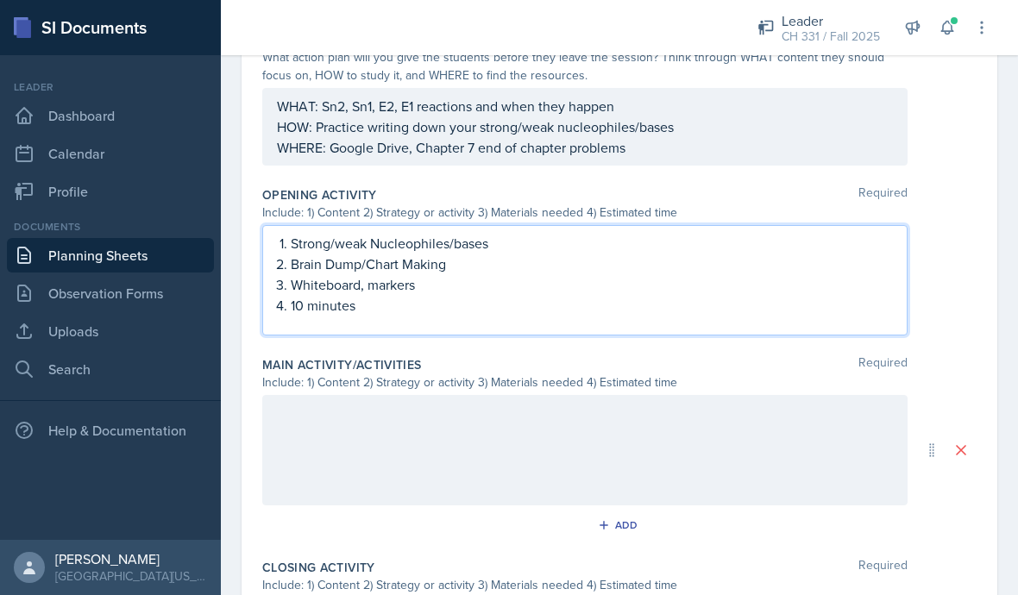
scroll to position [512, 0]
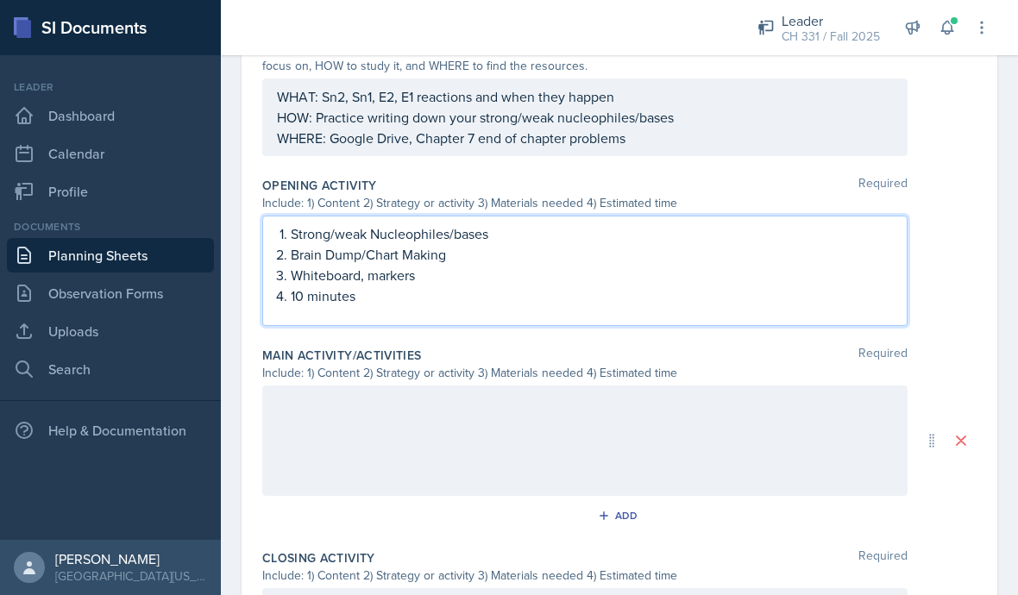
click at [774, 456] on div at bounding box center [584, 441] width 645 height 110
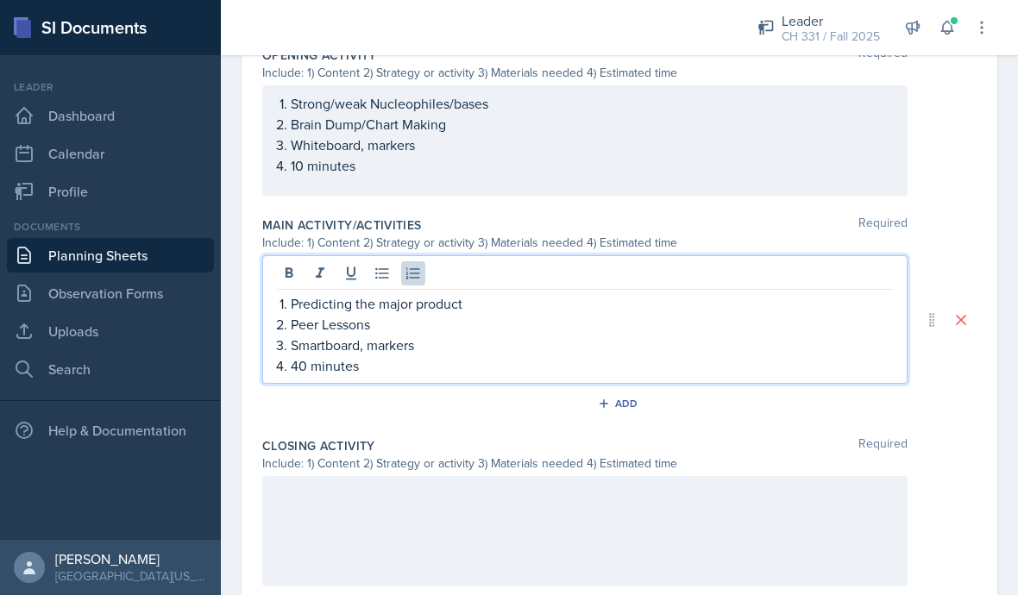
scroll to position [669, 0]
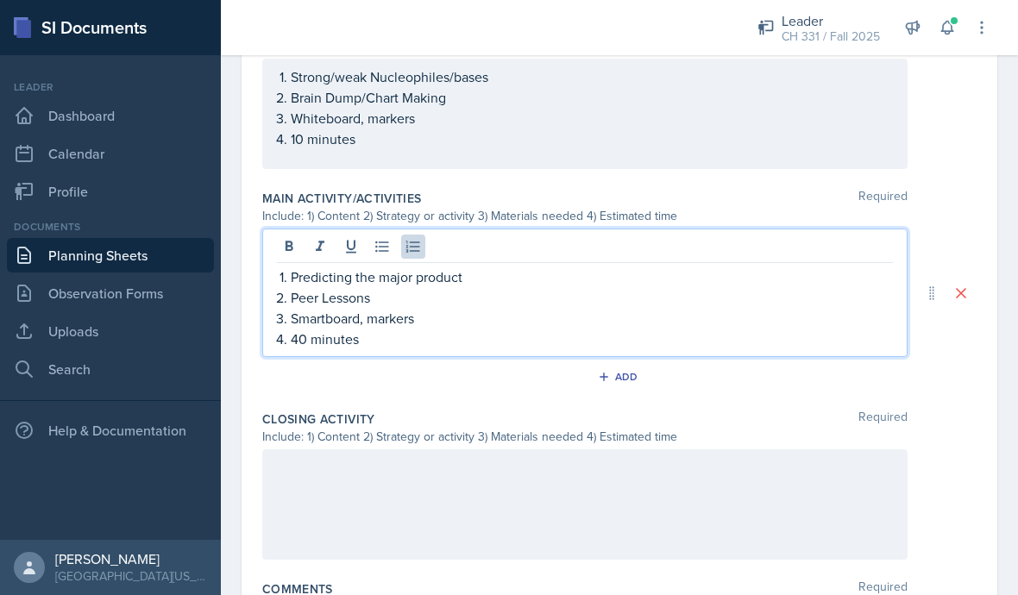
click at [667, 486] on div at bounding box center [584, 505] width 645 height 110
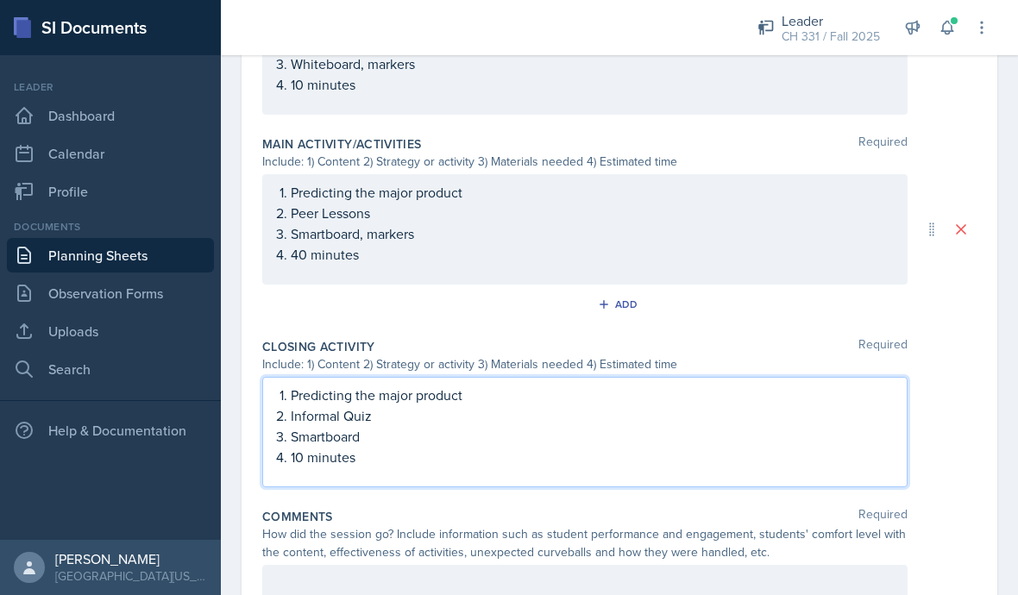
scroll to position [75, 0]
click at [923, 331] on div "Closing Activity Required Include: 1) Content 2) Strategy or activity 3) Materi…" at bounding box center [619, 416] width 714 height 170
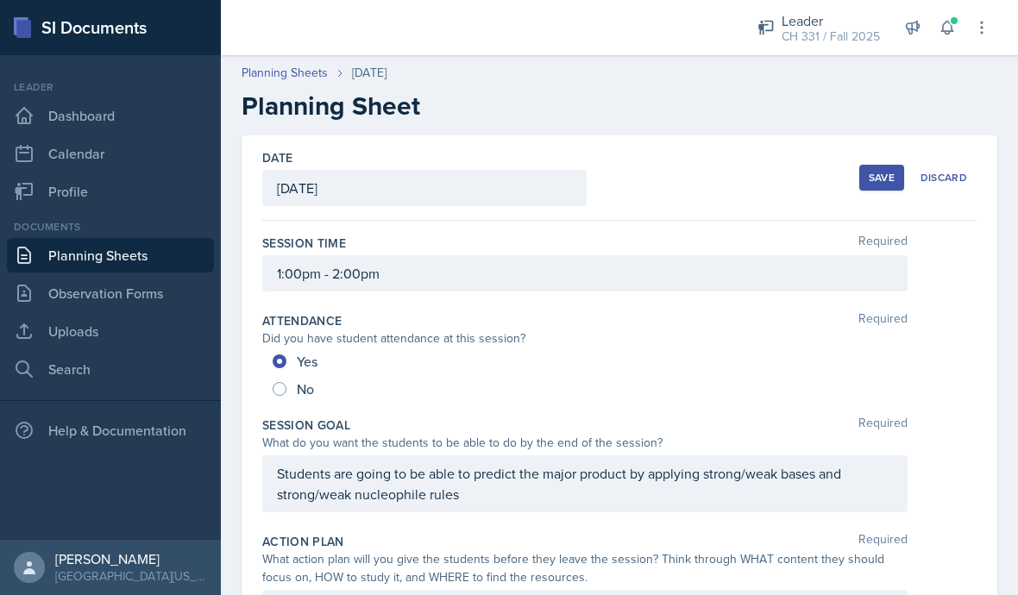
scroll to position [0, 0]
click at [880, 171] on div "Save" at bounding box center [882, 178] width 26 height 14
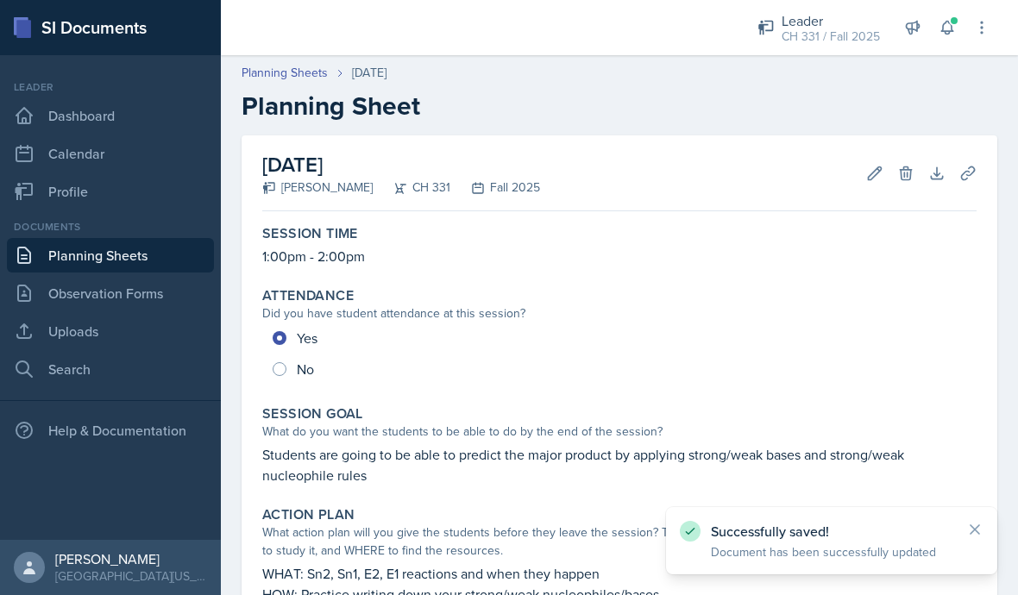
click at [68, 238] on link "Planning Sheets" at bounding box center [110, 255] width 207 height 35
